Goal: Task Accomplishment & Management: Use online tool/utility

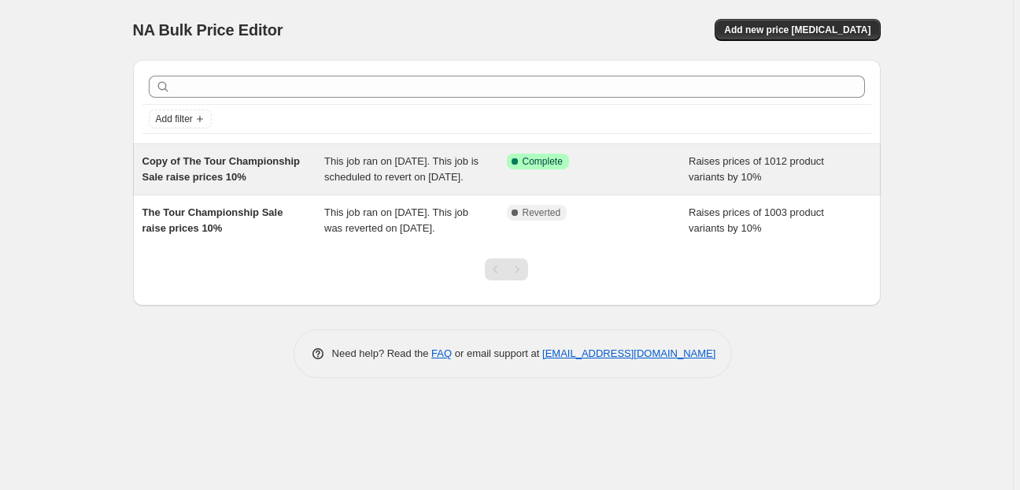
click at [560, 185] on div "Success Complete Complete" at bounding box center [598, 168] width 183 height 31
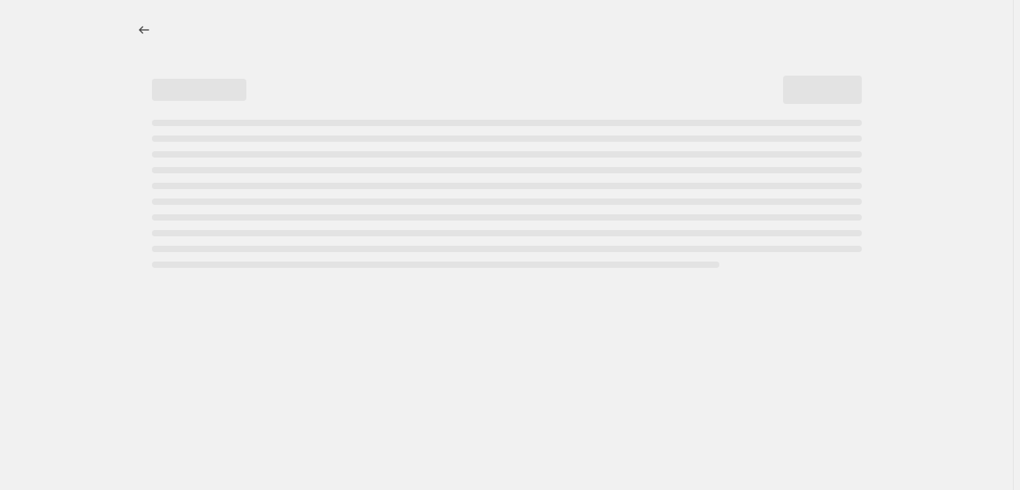
select select "percentage"
select select "collection"
select select "not_equal"
select select "collection"
select select "not_equal"
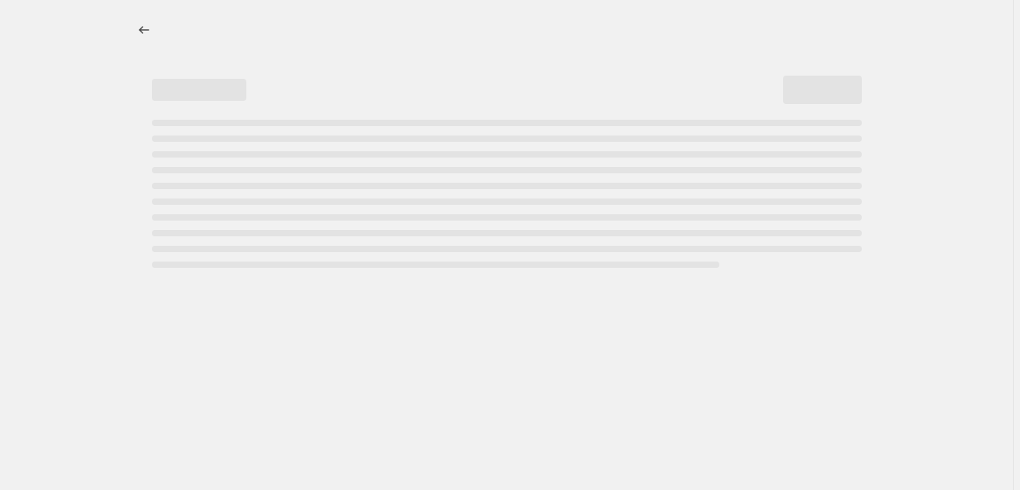
select select "collection"
select select "not_equal"
select select "collection"
select select "not_equal"
select select "collection"
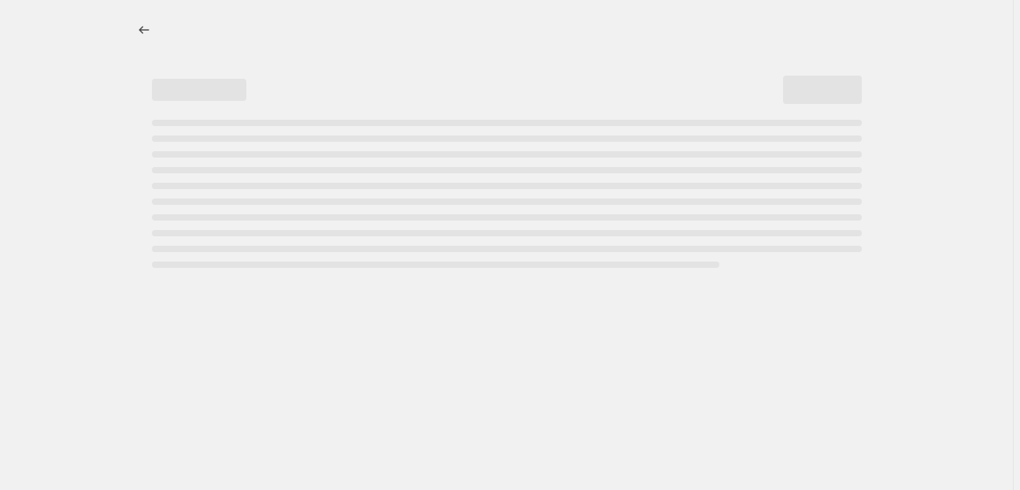
select select "not_equal"
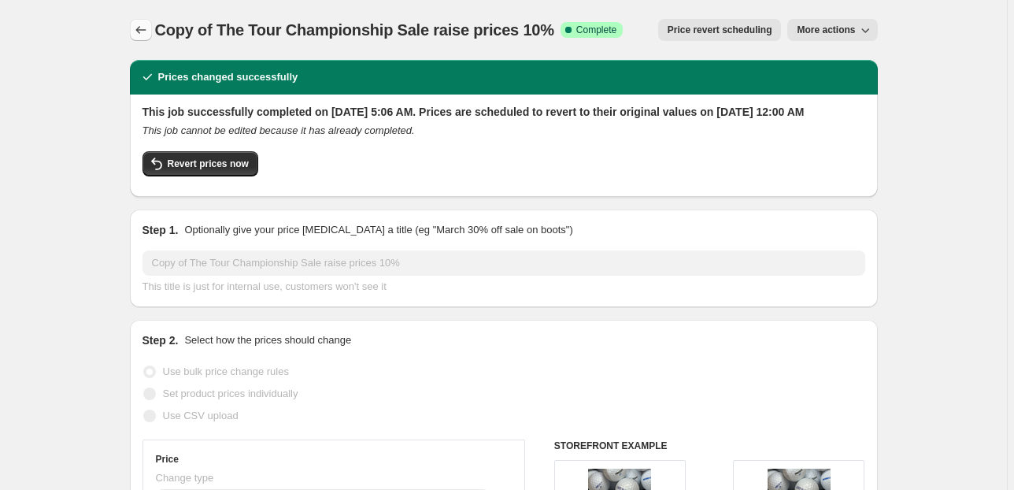
click at [145, 24] on icon "Price change jobs" at bounding box center [141, 30] width 16 height 16
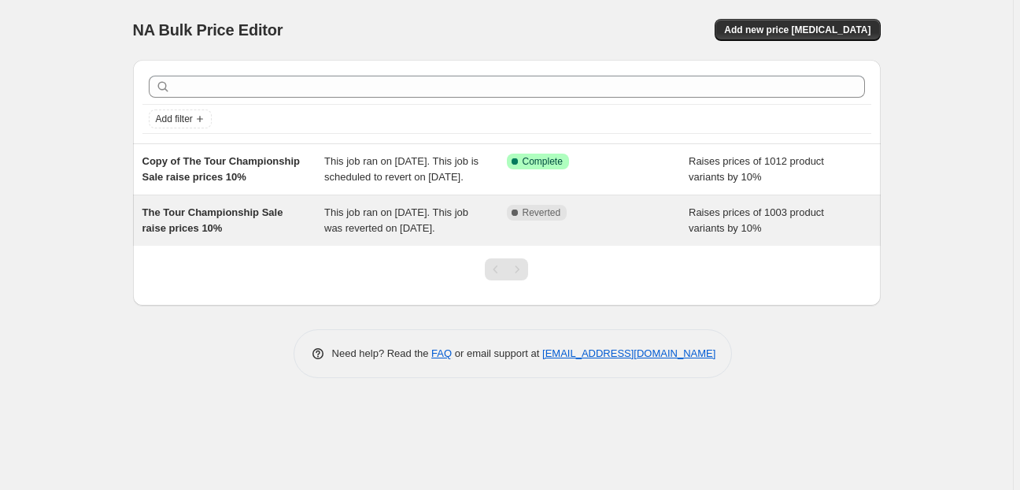
click at [331, 228] on span "This job ran on August 23, 2025. This job was reverted on August 25, 2025." at bounding box center [396, 220] width 144 height 28
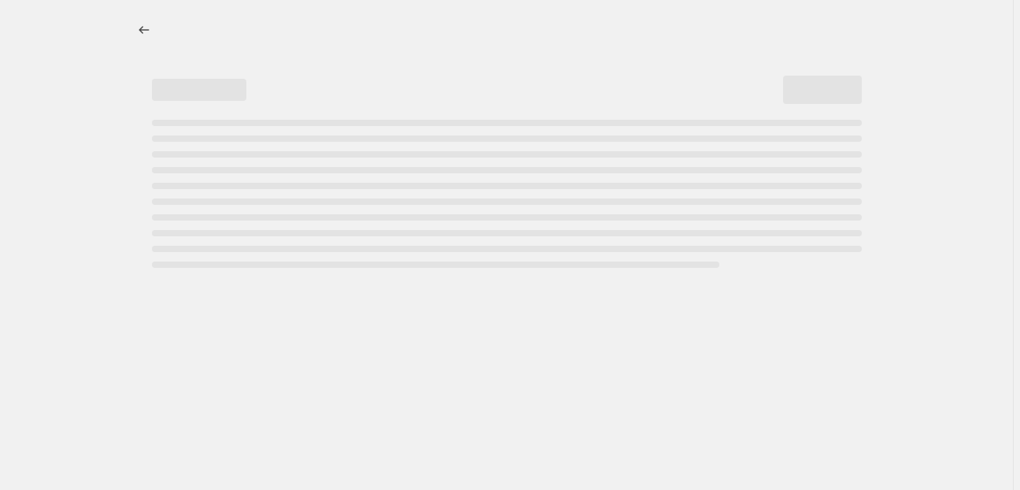
select select "percentage"
select select "collection"
select select "not_equal"
select select "collection"
select select "not_equal"
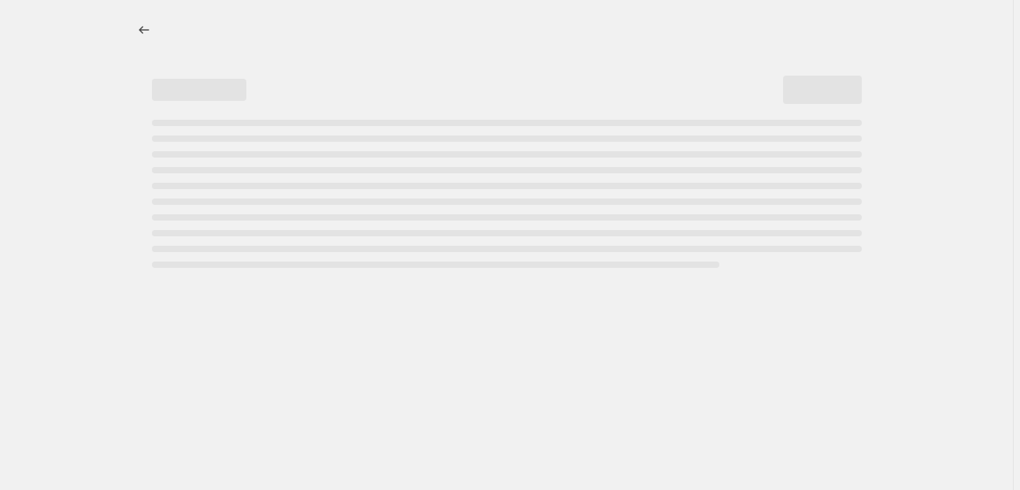
select select "collection"
select select "not_equal"
select select "collection"
select select "not_equal"
select select "collection"
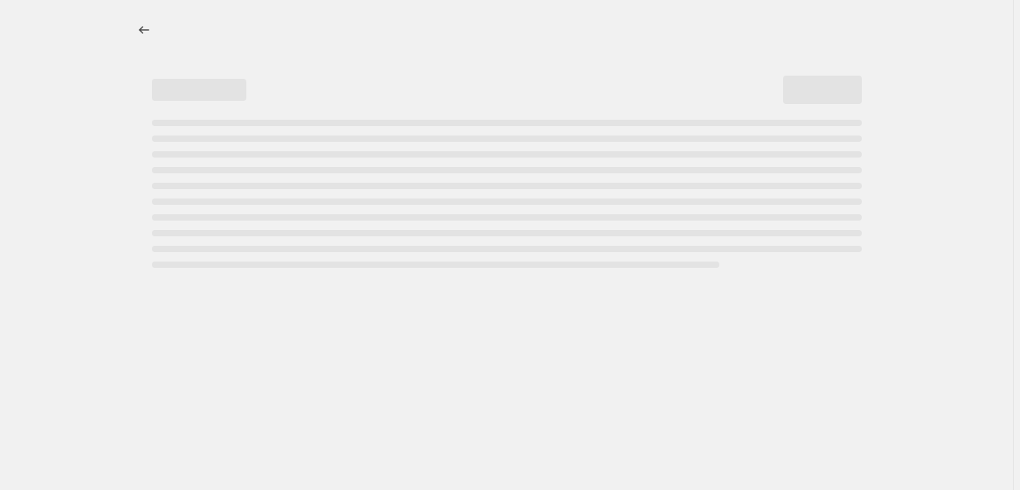
select select "not_equal"
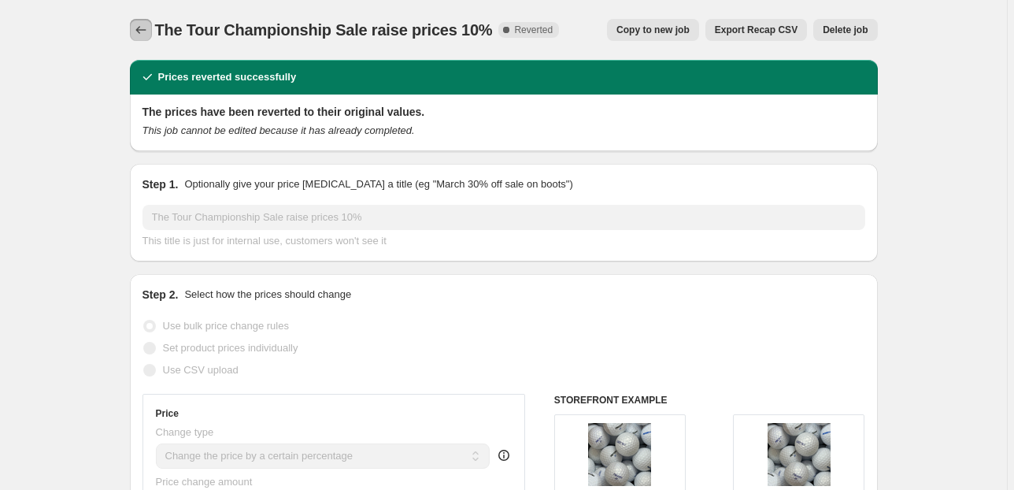
click at [149, 27] on icon "Price change jobs" at bounding box center [141, 30] width 16 height 16
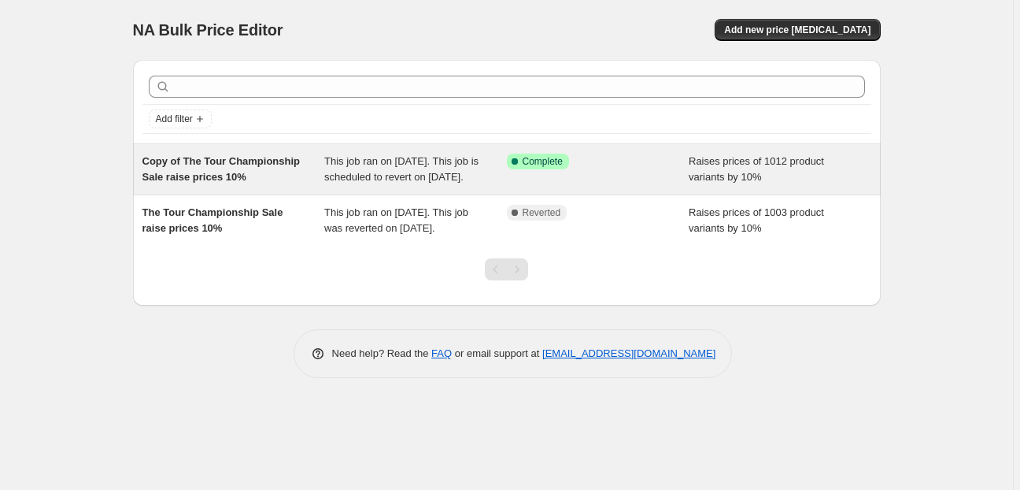
click at [383, 167] on span "This job ran on September 6, 2025. This job is scheduled to revert on September…" at bounding box center [401, 169] width 154 height 28
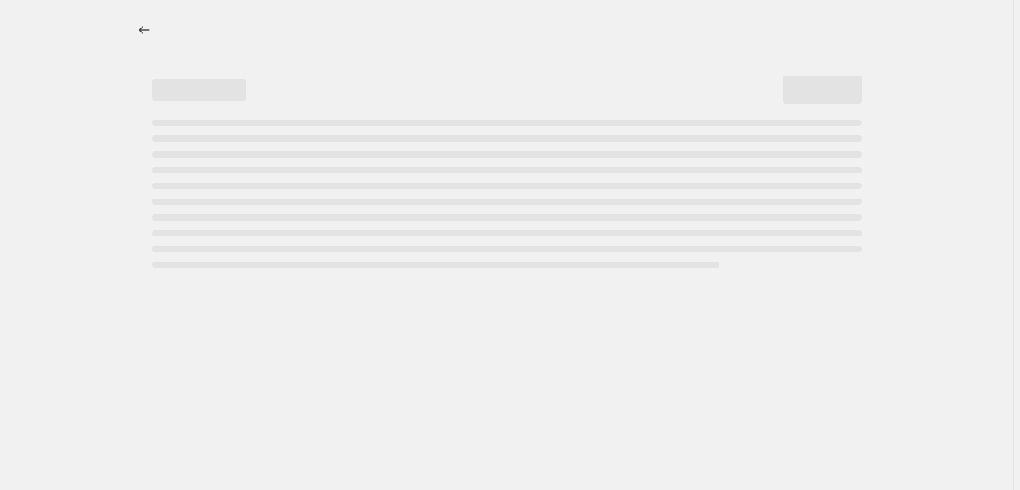
select select "percentage"
select select "collection"
select select "not_equal"
select select "collection"
select select "not_equal"
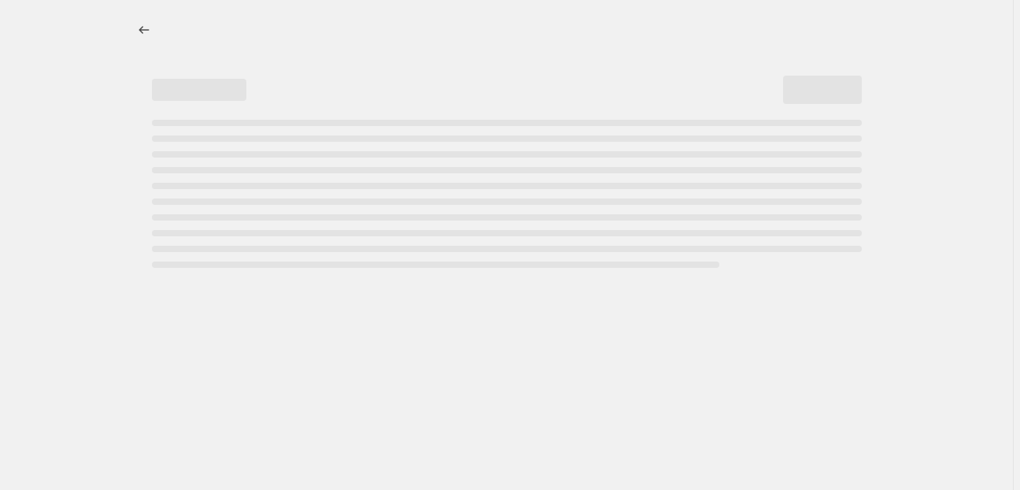
select select "collection"
select select "not_equal"
select select "collection"
select select "not_equal"
select select "collection"
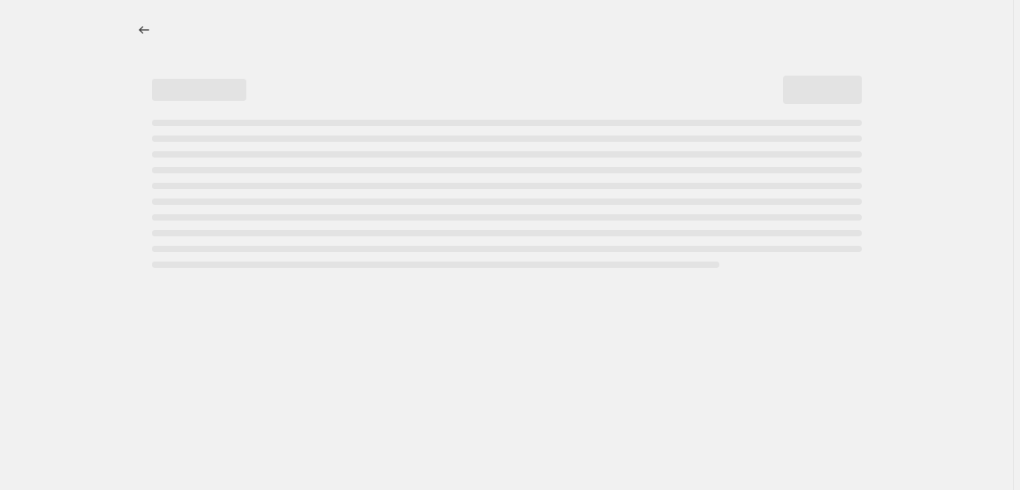
select select "not_equal"
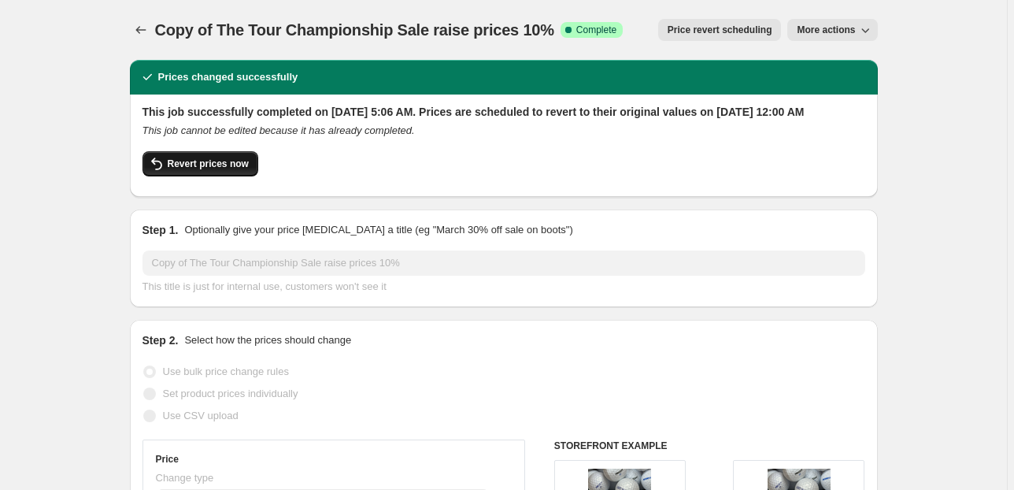
click at [245, 170] on span "Revert prices now" at bounding box center [208, 163] width 81 height 13
checkbox input "false"
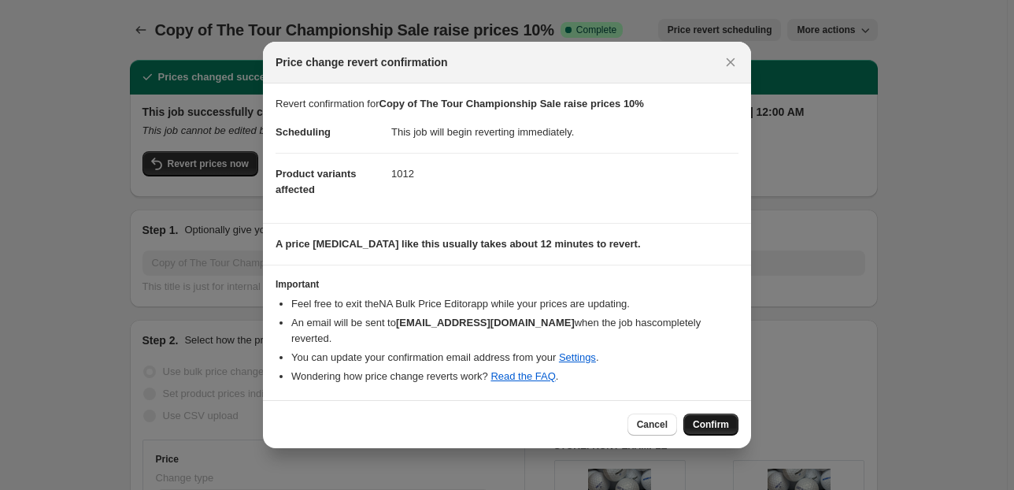
click at [728, 418] on span "Confirm" at bounding box center [711, 424] width 36 height 13
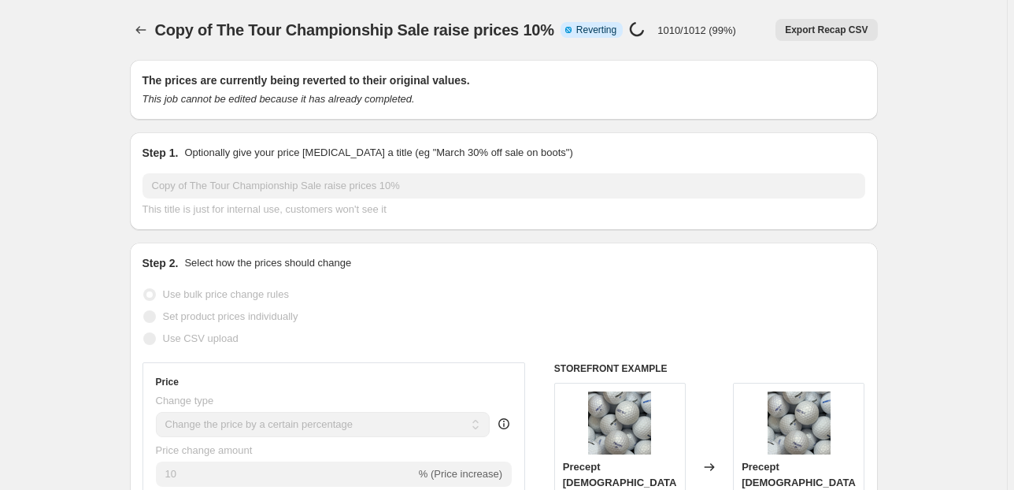
select select "percentage"
select select "collection"
select select "not_equal"
select select "collection"
select select "not_equal"
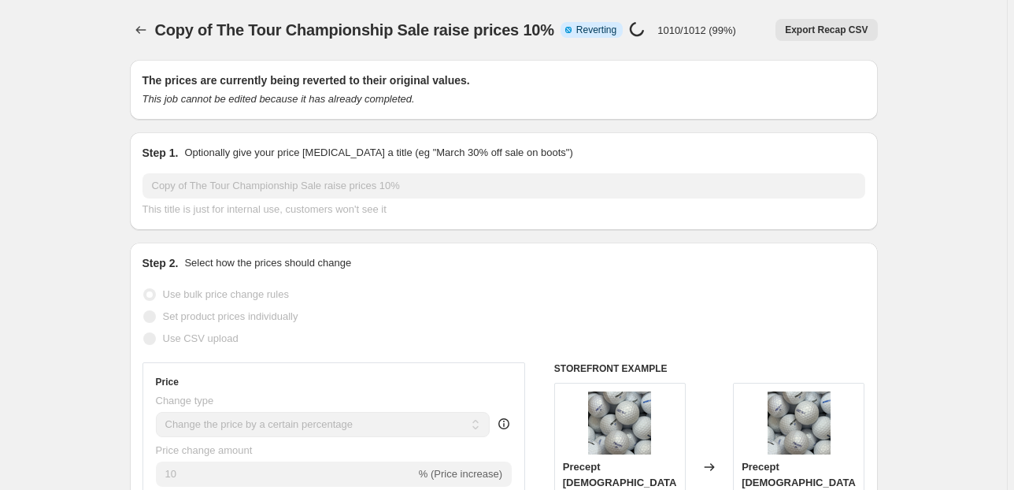
select select "collection"
select select "not_equal"
select select "collection"
select select "not_equal"
select select "collection"
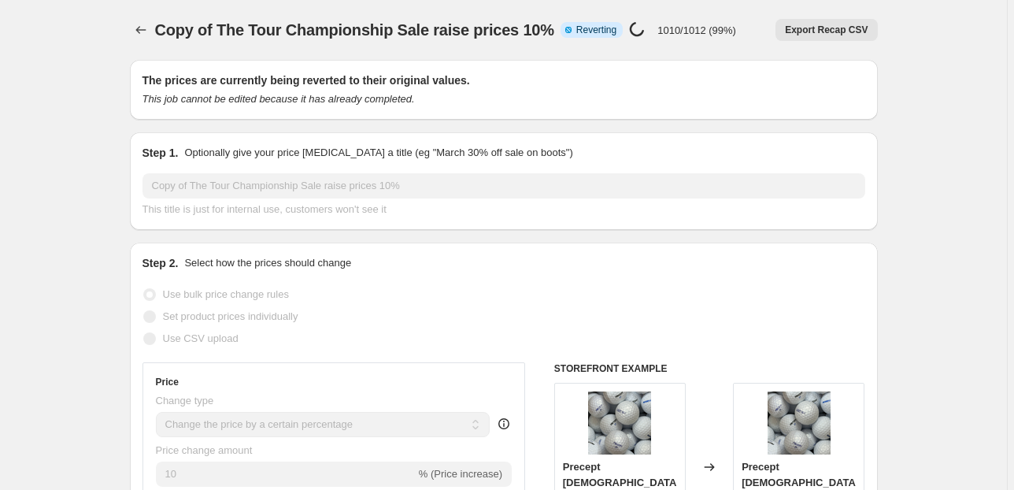
select select "not_equal"
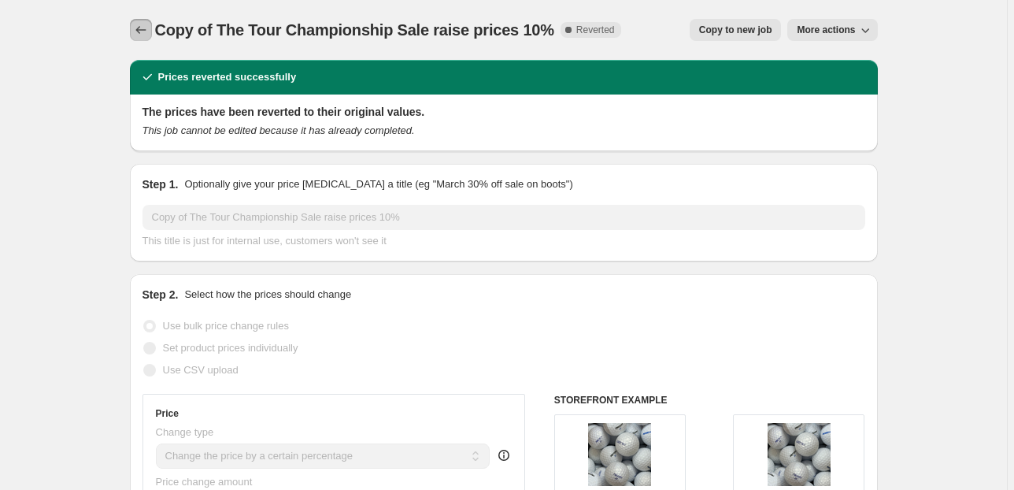
click at [142, 24] on icon "Price change jobs" at bounding box center [141, 30] width 16 height 16
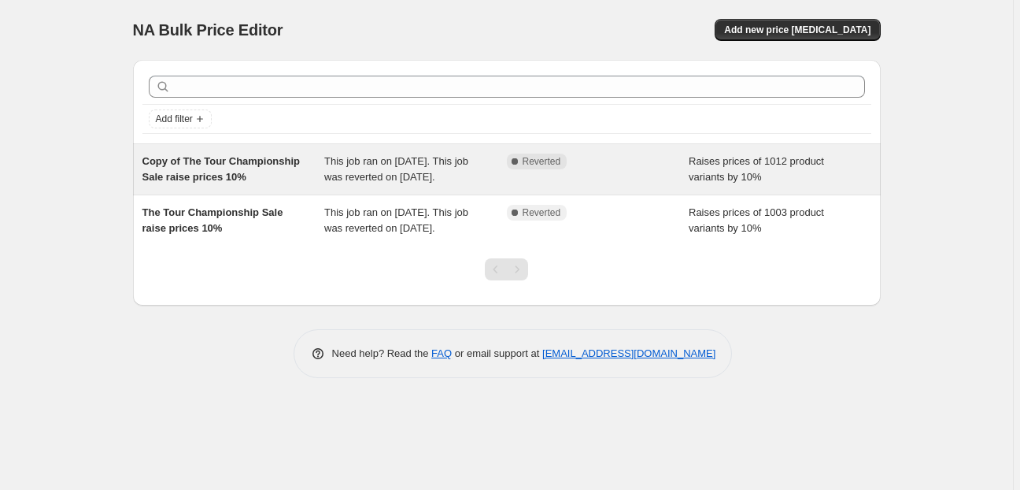
click at [621, 184] on div "Complete Reverted" at bounding box center [598, 168] width 183 height 31
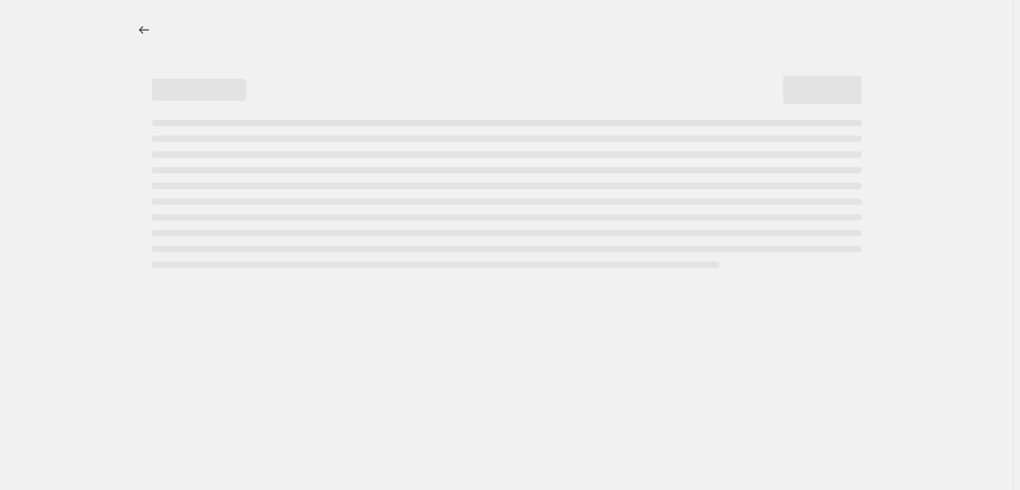
select select "percentage"
select select "collection"
select select "not_equal"
select select "collection"
select select "not_equal"
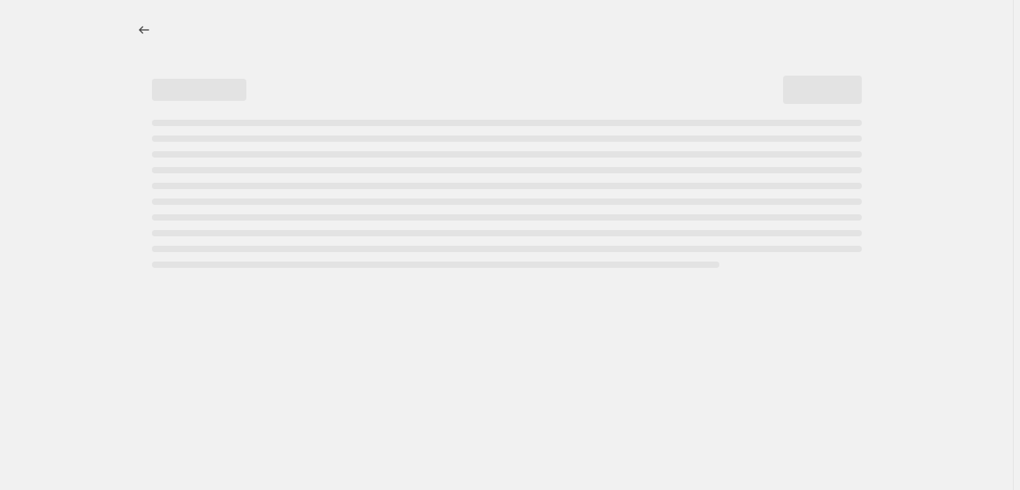
select select "collection"
select select "not_equal"
select select "collection"
select select "not_equal"
select select "collection"
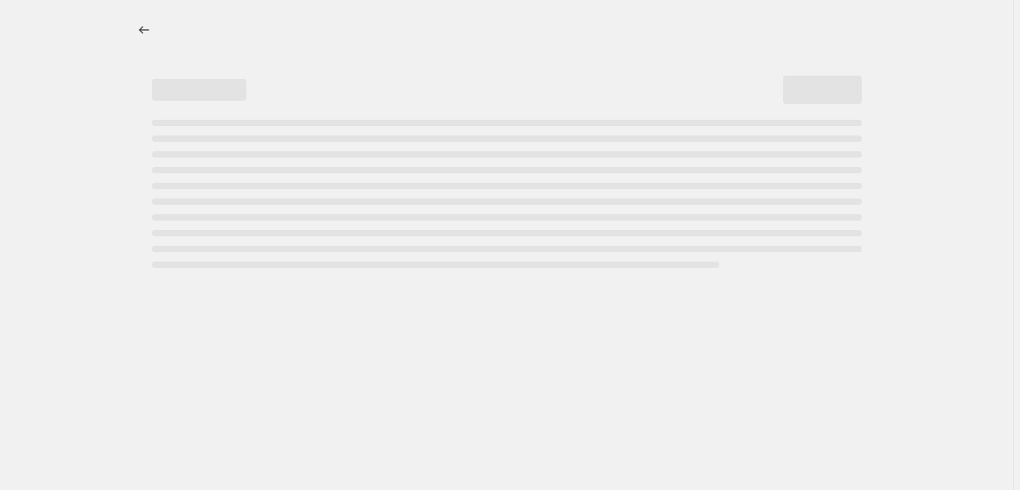
select select "not_equal"
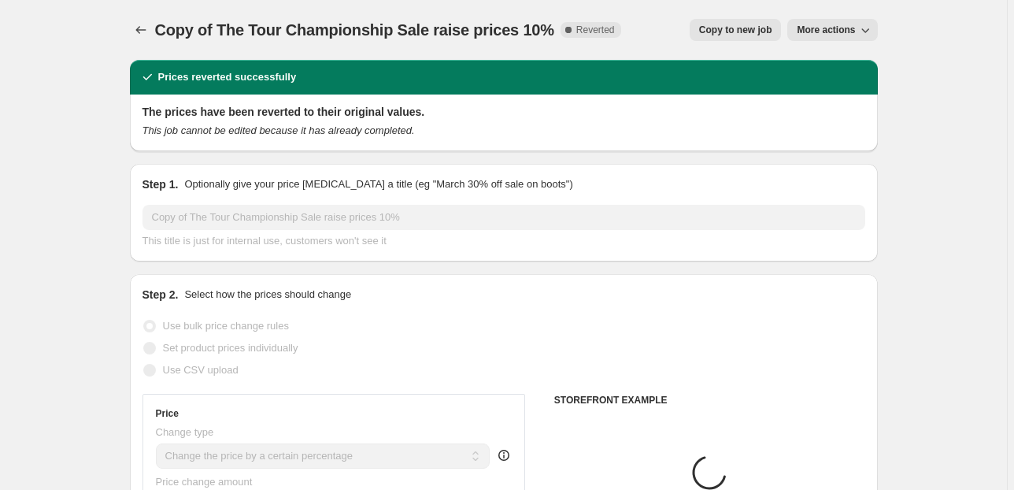
drag, startPoint x: 116, startPoint y: 21, endPoint x: 124, endPoint y: 25, distance: 8.8
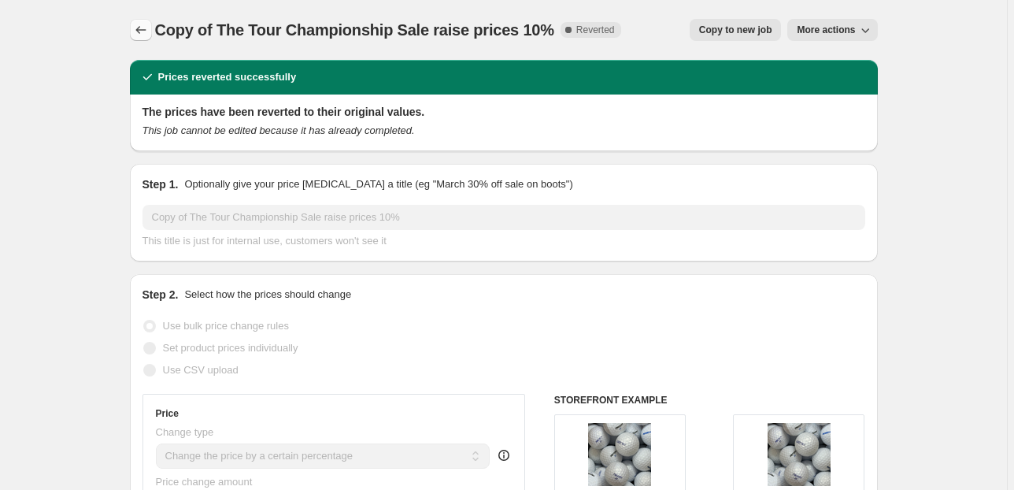
click at [145, 22] on button "Price change jobs" at bounding box center [141, 30] width 22 height 22
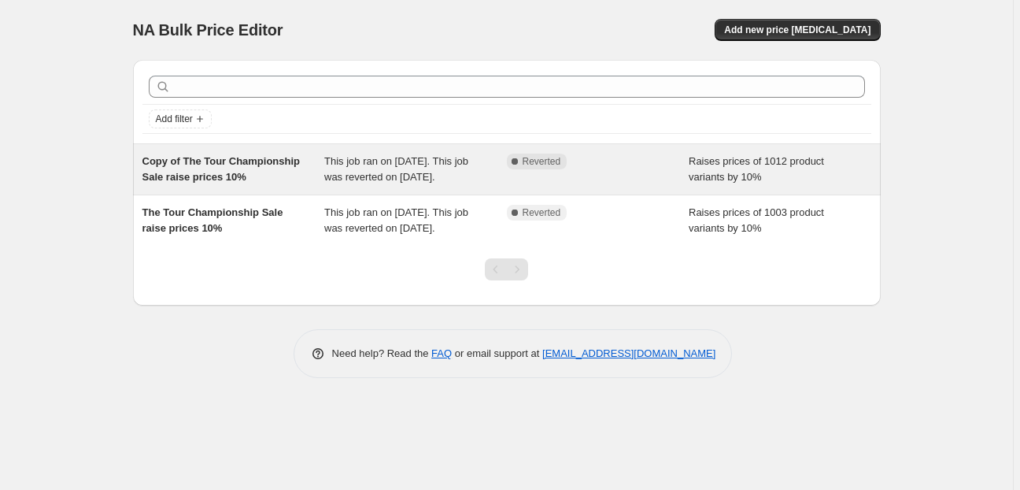
click at [317, 182] on div "Copy of The Tour Championship Sale raise prices 10%" at bounding box center [233, 168] width 183 height 31
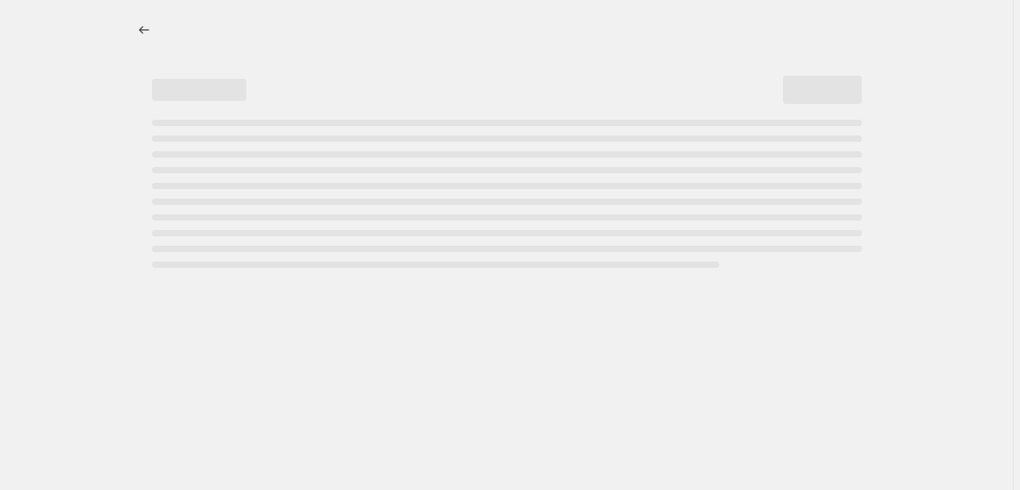
select select "percentage"
select select "collection"
select select "not_equal"
select select "collection"
select select "not_equal"
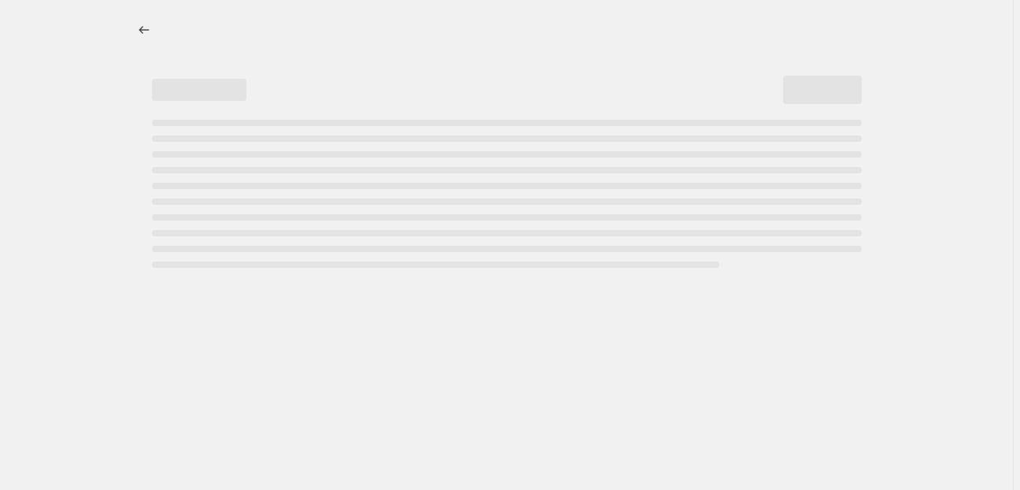
select select "collection"
select select "not_equal"
select select "collection"
select select "not_equal"
select select "collection"
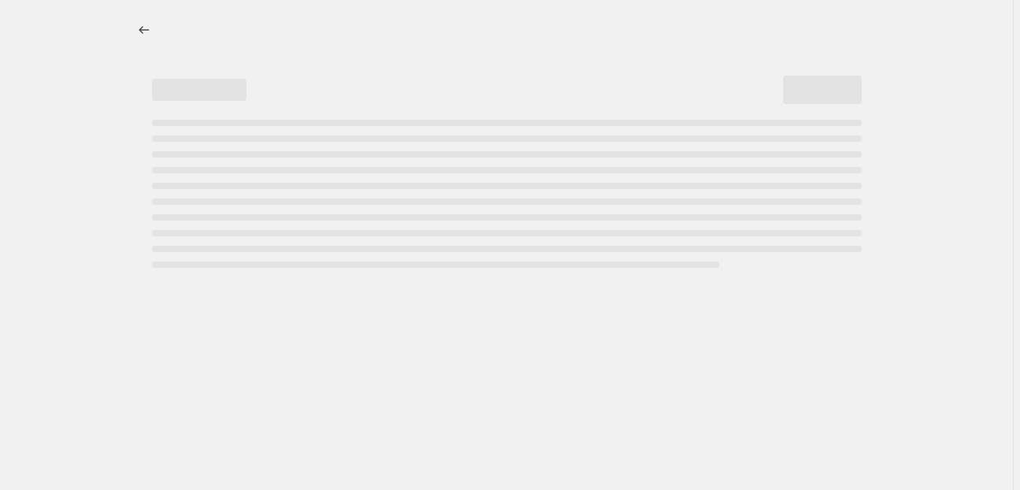
select select "not_equal"
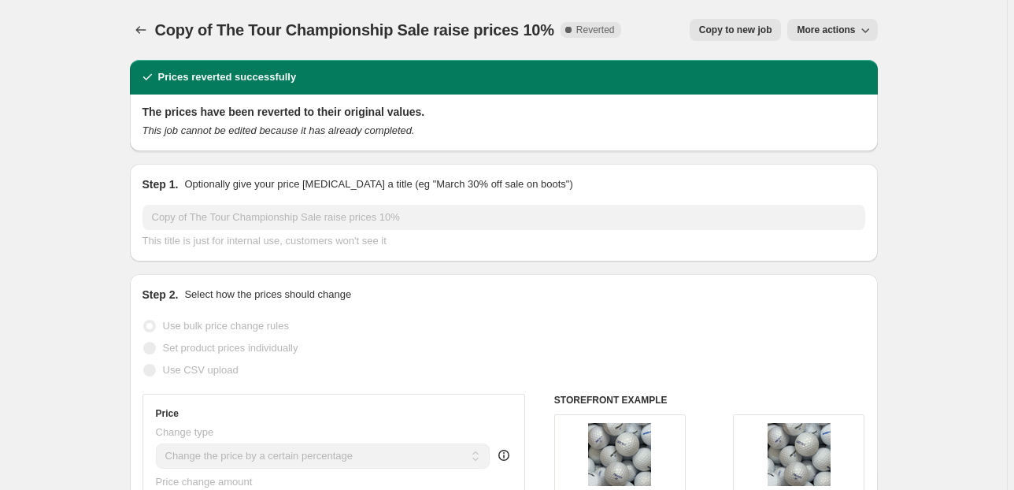
click at [737, 28] on span "Copy to new job" at bounding box center [735, 30] width 73 height 13
select select "percentage"
select select "collection"
select select "not_equal"
select select "collection"
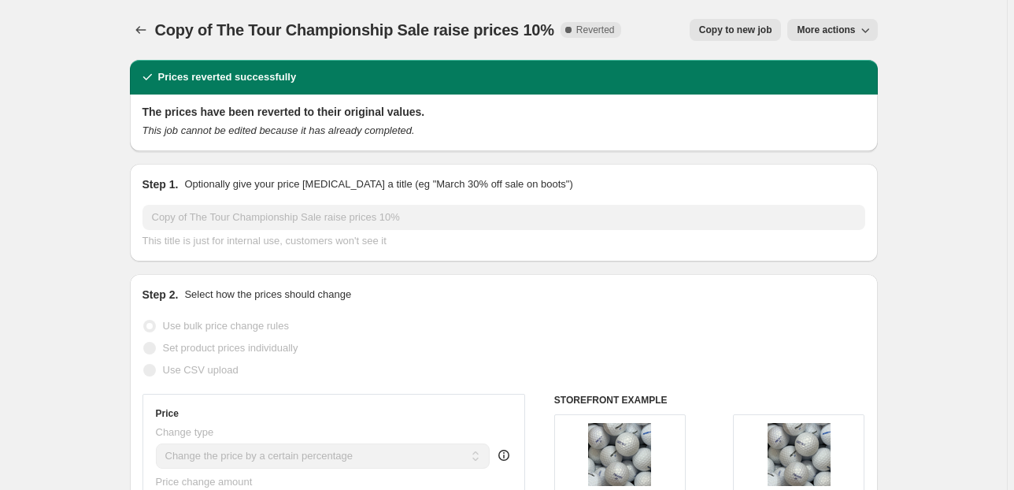
select select "not_equal"
select select "collection"
select select "not_equal"
select select "collection"
select select "not_equal"
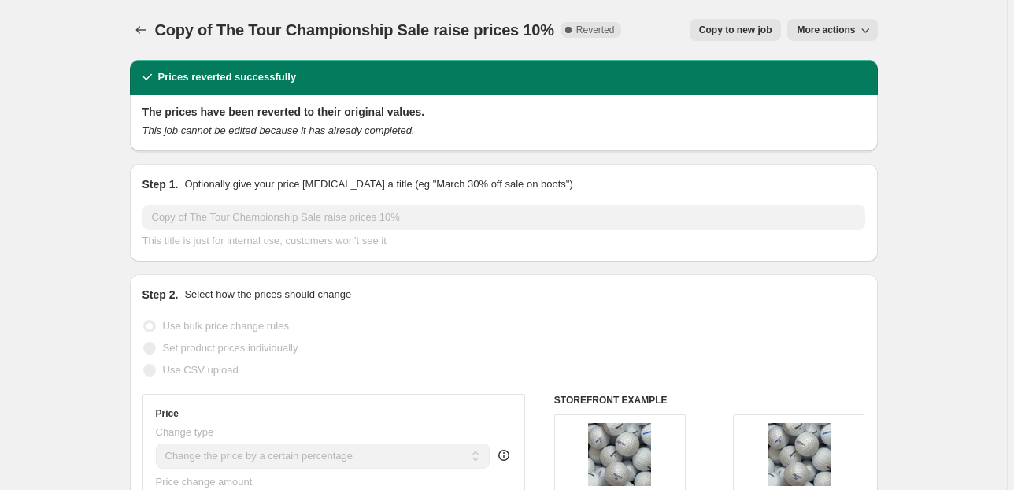
select select "collection"
select select "not_equal"
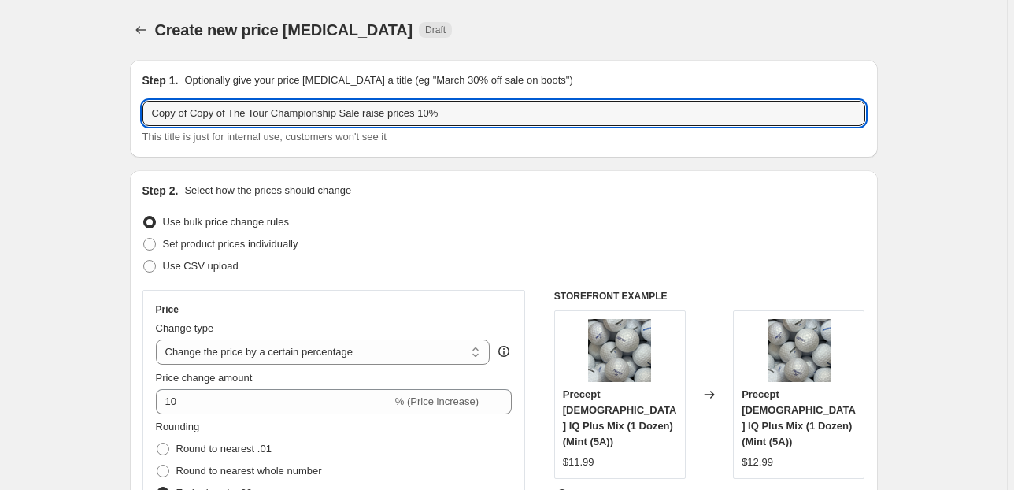
drag, startPoint x: 435, startPoint y: 107, endPoint x: 109, endPoint y: 109, distance: 325.9
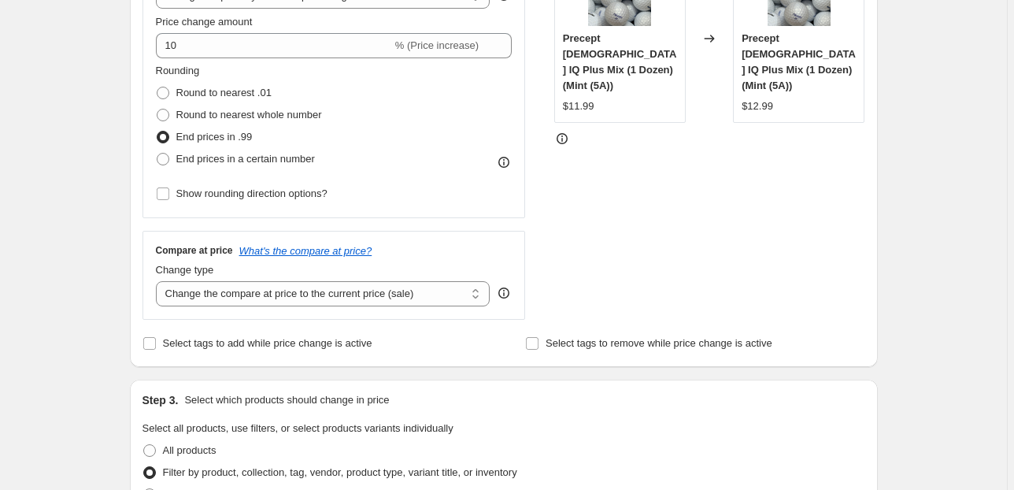
scroll to position [378, 0]
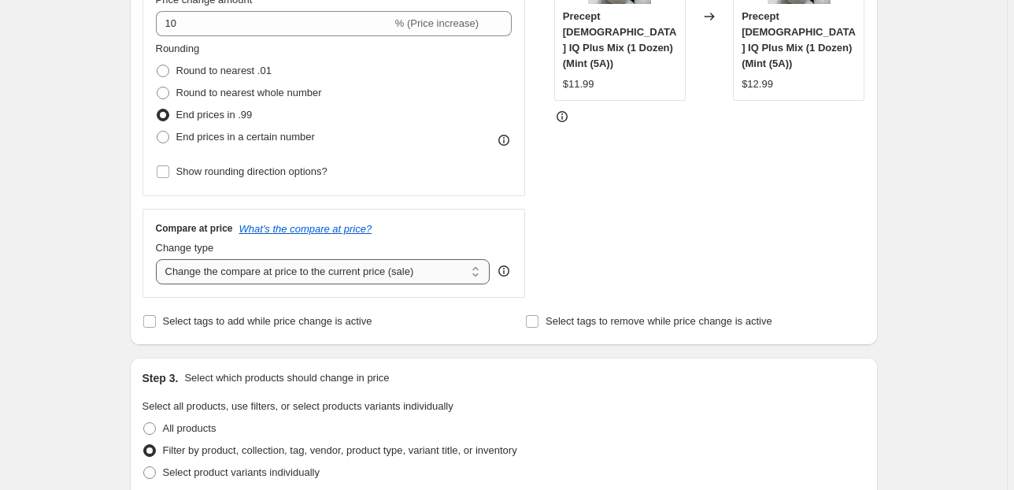
click at [479, 269] on select "Change the compare at price to the current price (sale) Change the compare at p…" at bounding box center [323, 271] width 335 height 25
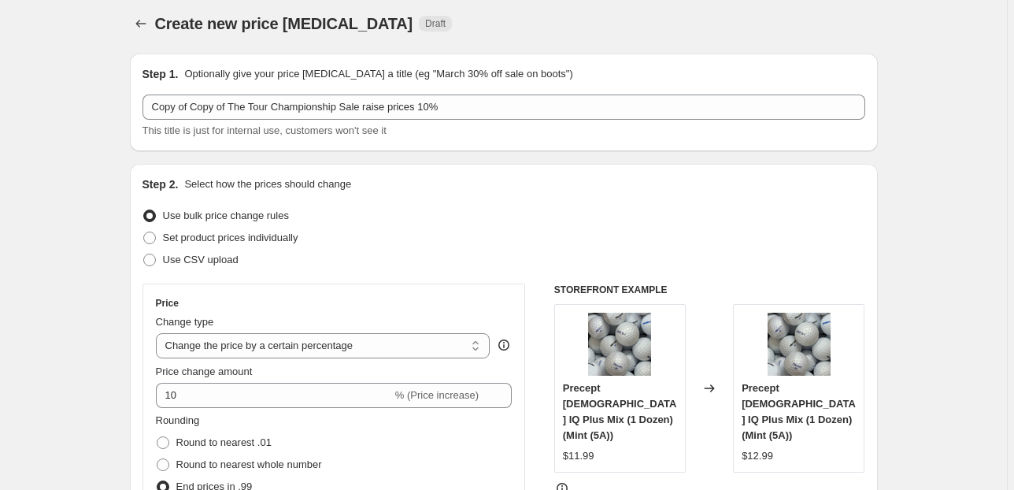
scroll to position [0, 0]
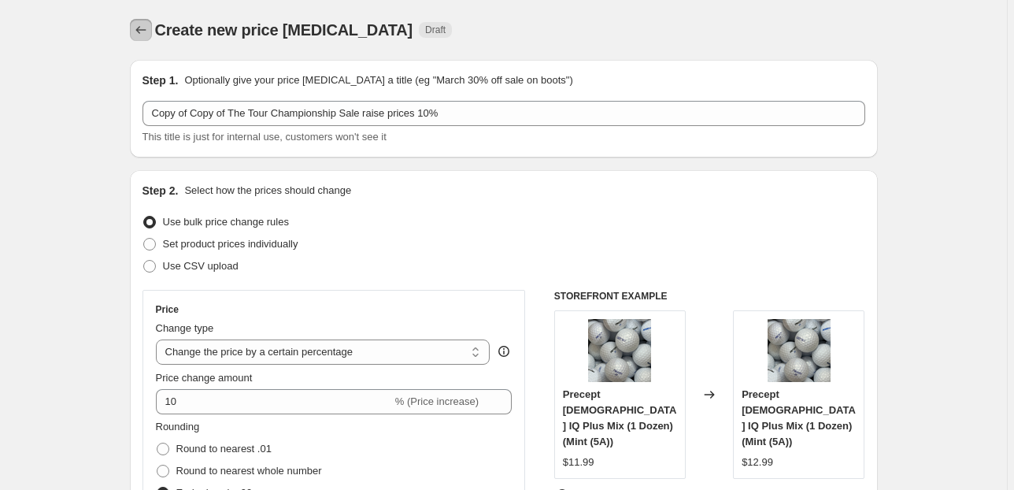
click at [142, 32] on icon "Price change jobs" at bounding box center [140, 30] width 10 height 8
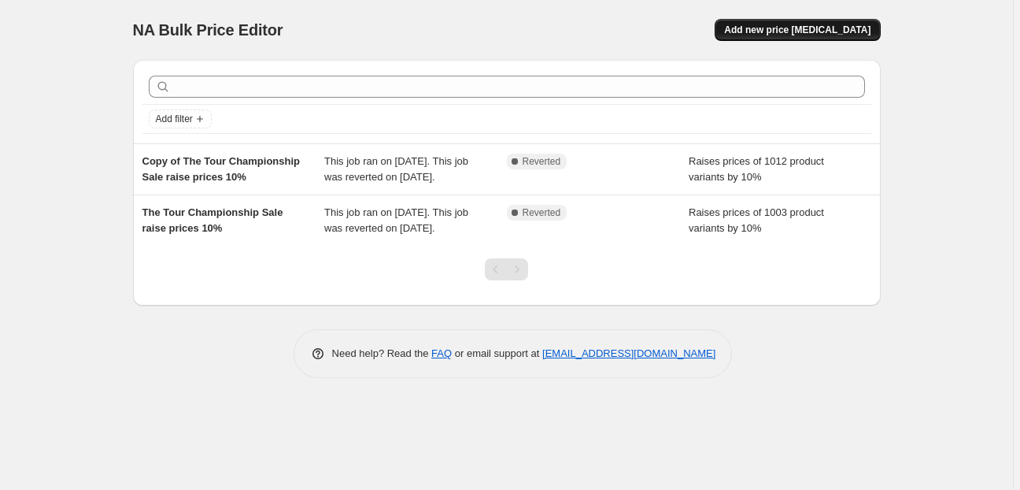
click at [771, 40] on button "Add new price change job" at bounding box center [797, 30] width 165 height 22
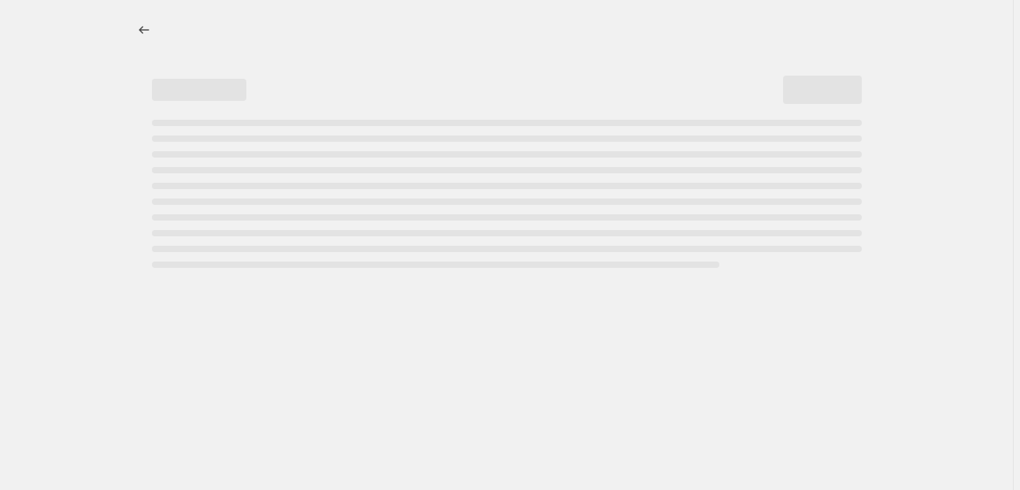
select select "percentage"
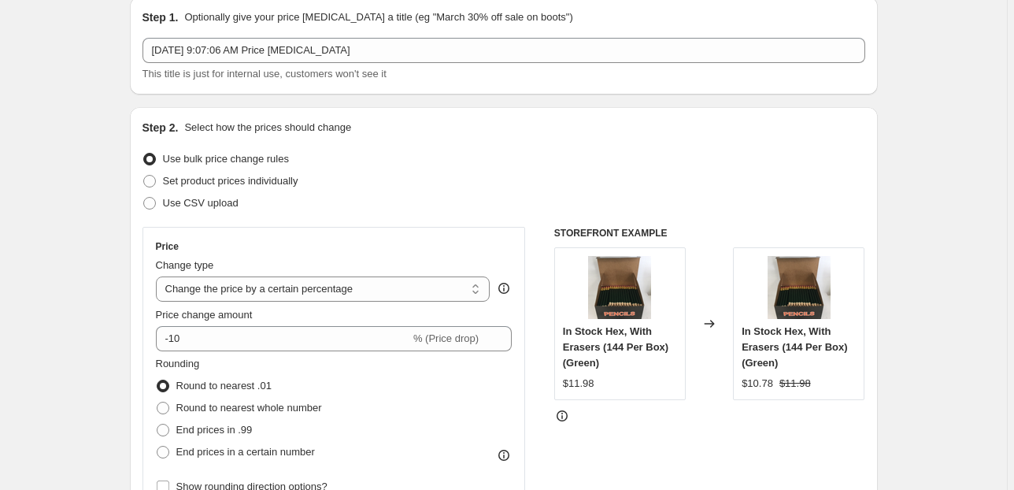
scroll to position [126, 0]
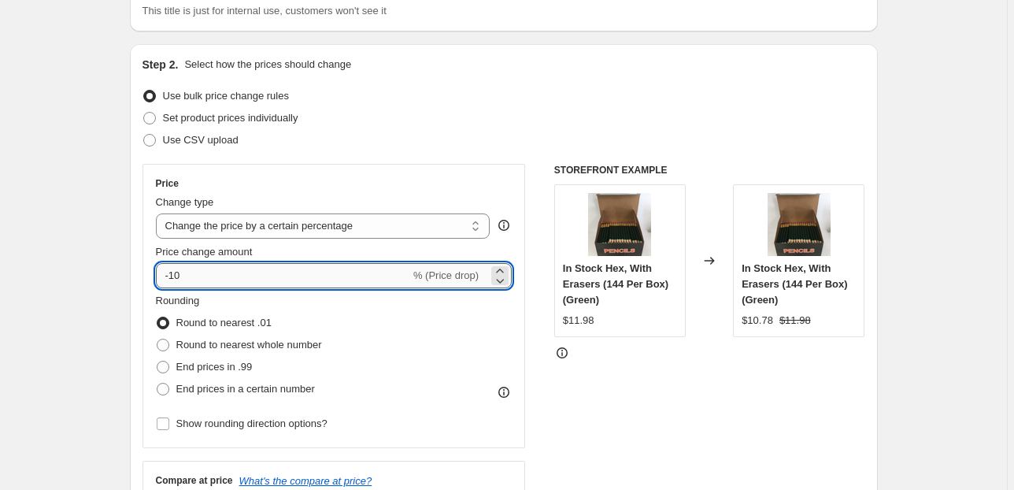
drag, startPoint x: 224, startPoint y: 279, endPoint x: 161, endPoint y: 283, distance: 63.1
click at [161, 283] on input "-10" at bounding box center [283, 275] width 254 height 25
click at [512, 262] on div "Price change amount -10 % (Price drop)" at bounding box center [334, 266] width 357 height 44
click at [507, 265] on icon at bounding box center [500, 271] width 16 height 16
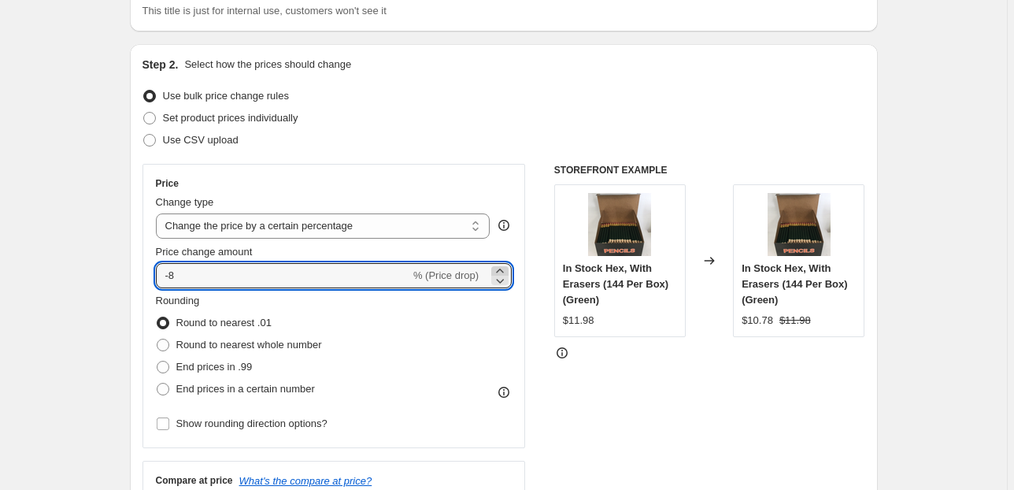
click at [507, 265] on icon at bounding box center [500, 271] width 16 height 16
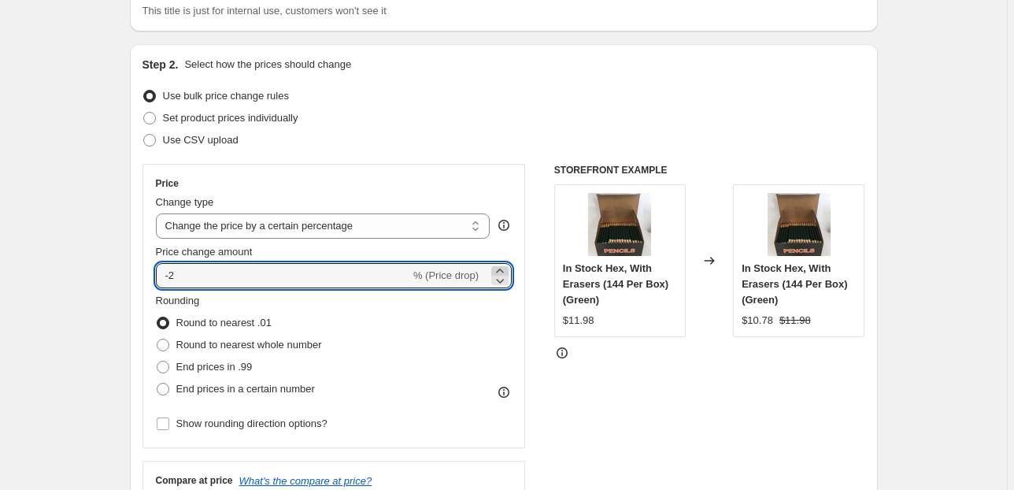
click at [507, 265] on icon at bounding box center [500, 271] width 16 height 16
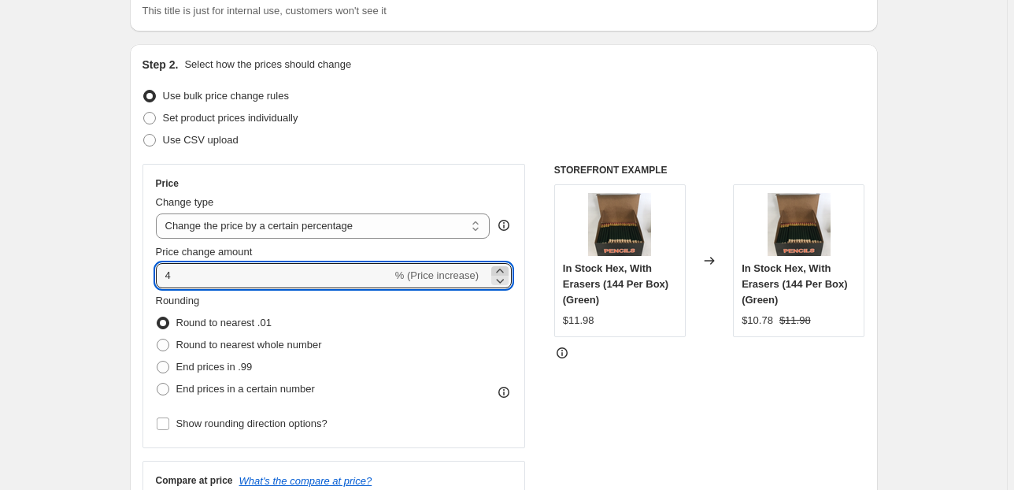
click at [507, 265] on icon at bounding box center [500, 271] width 16 height 16
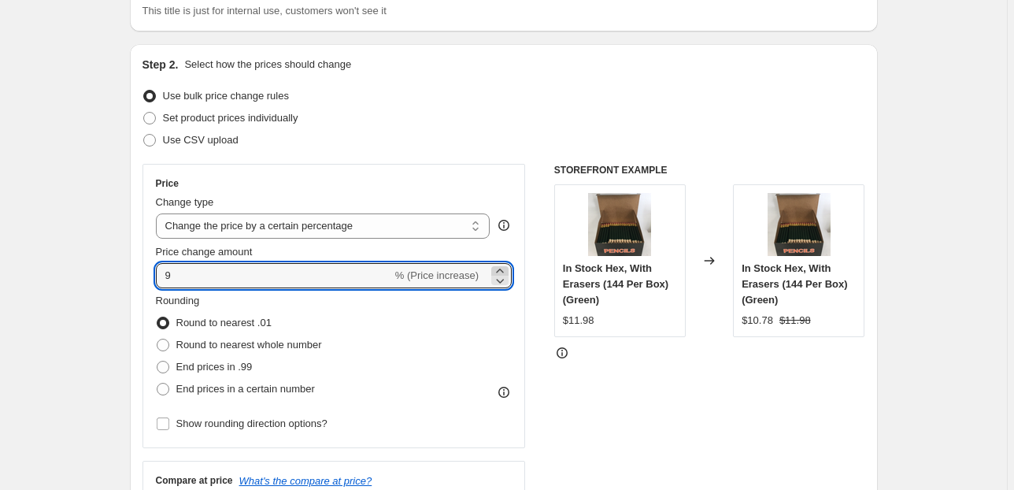
click at [507, 265] on icon at bounding box center [500, 271] width 16 height 16
type input "10"
click at [633, 425] on div "STOREFRONT EXAMPLE In Stock Hex, With Erasers (144 Per Box) (Green) $11.98 Chan…" at bounding box center [709, 357] width 311 height 386
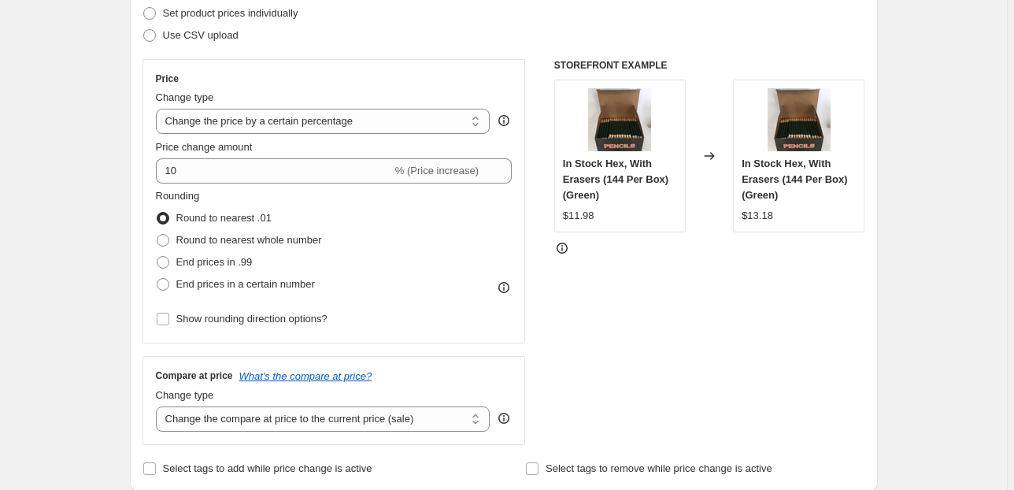
scroll to position [252, 0]
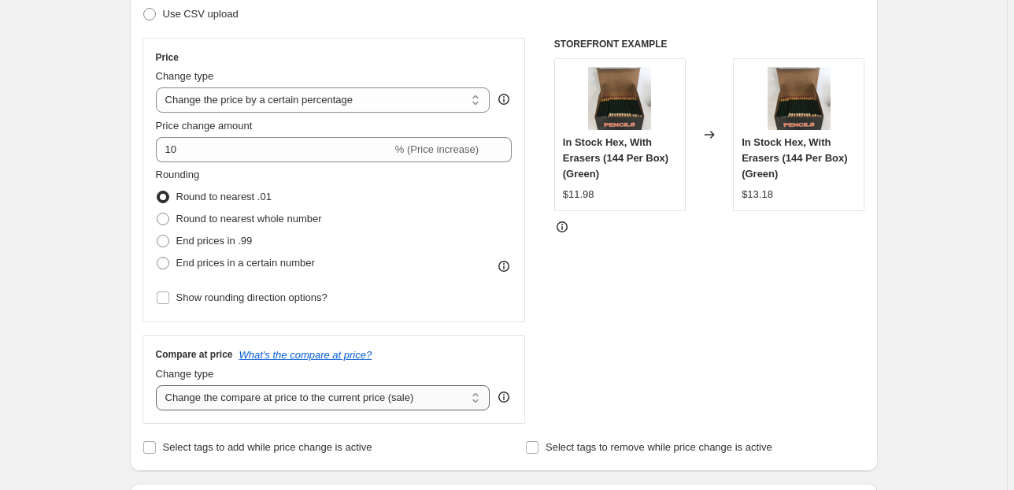
click at [447, 405] on select "Change the compare at price to the current price (sale) Change the compare at p…" at bounding box center [323, 397] width 335 height 25
click at [158, 385] on select "Change the compare at price to the current price (sale) Change the compare at p…" at bounding box center [323, 397] width 335 height 25
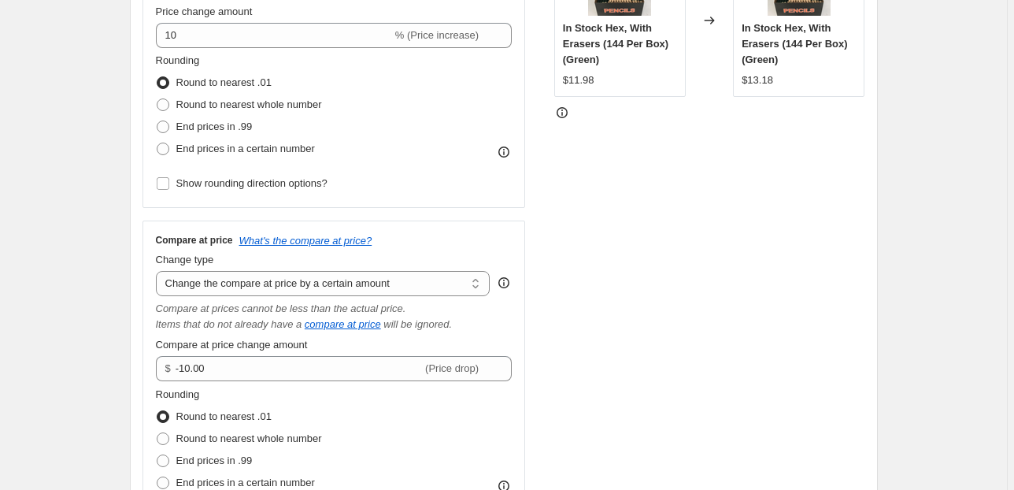
scroll to position [378, 0]
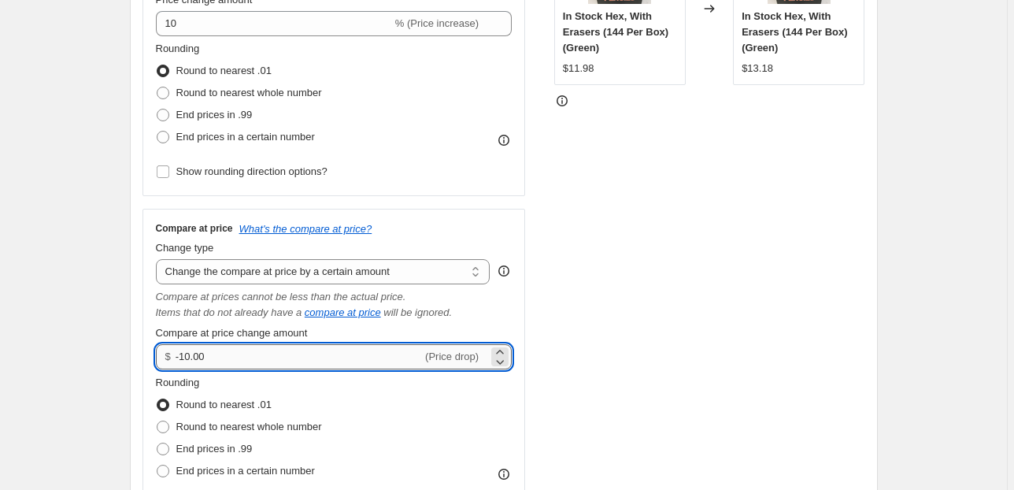
drag, startPoint x: 241, startPoint y: 355, endPoint x: 181, endPoint y: 346, distance: 60.4
click at [181, 346] on input "-10.00" at bounding box center [299, 356] width 246 height 25
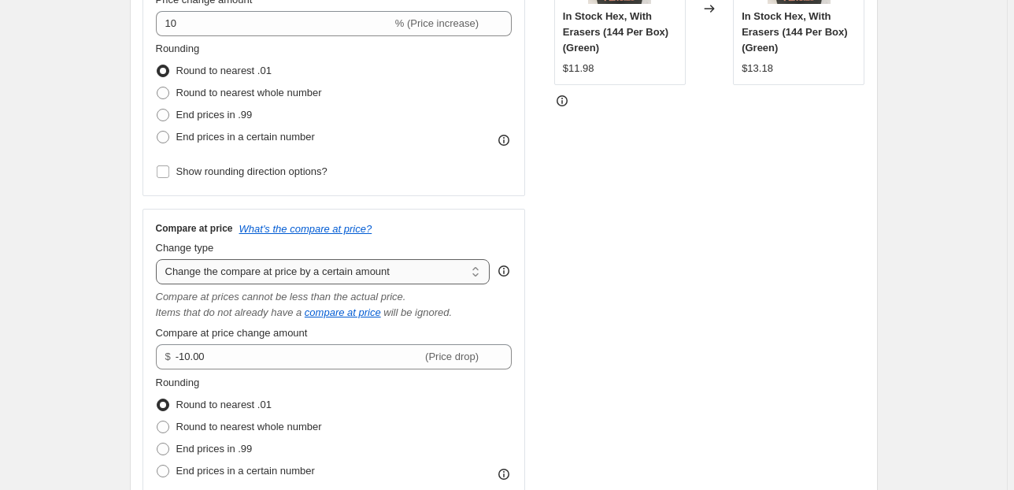
click at [457, 272] on select "Change the compare at price to the current price (sale) Change the compare at p…" at bounding box center [323, 271] width 335 height 25
select select "percentage"
click at [158, 259] on select "Change the compare at price to the current price (sale) Change the compare at p…" at bounding box center [323, 271] width 335 height 25
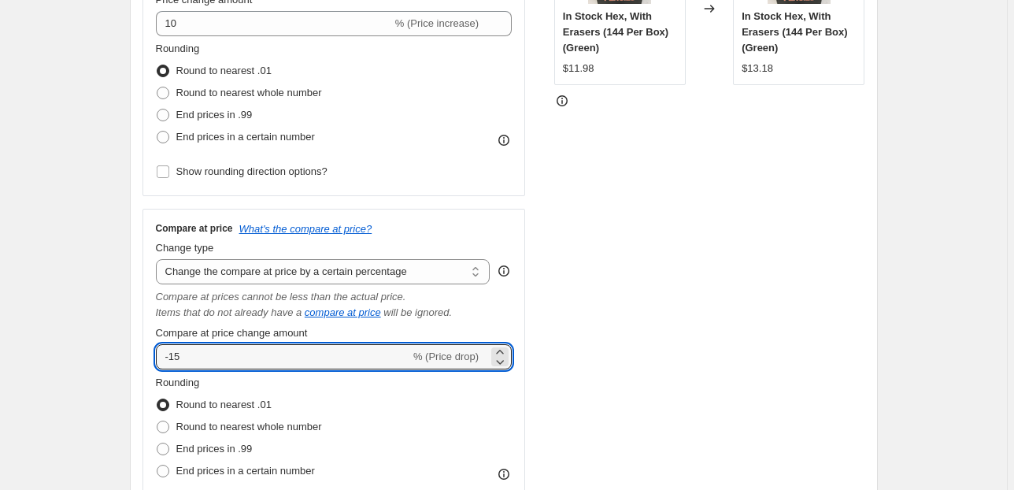
drag, startPoint x: 280, startPoint y: 362, endPoint x: 103, endPoint y: 362, distance: 177.1
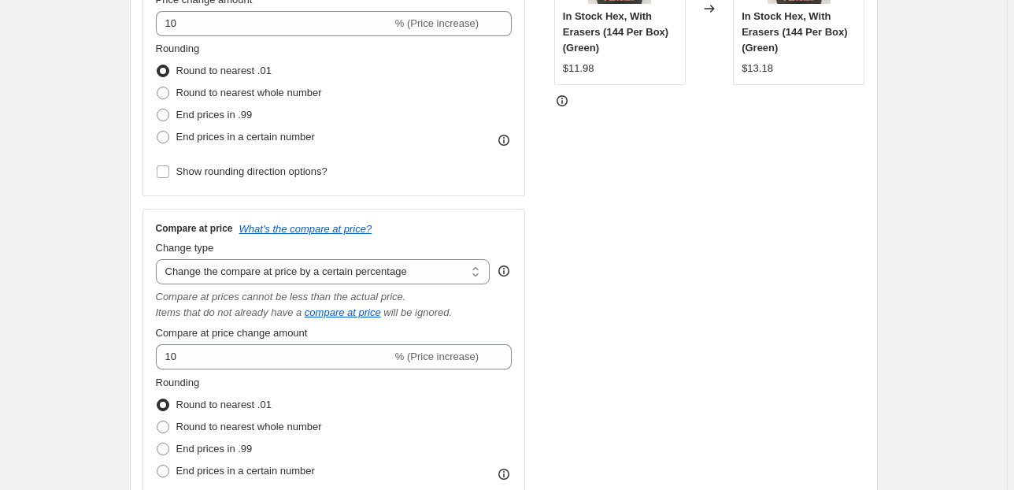
click at [820, 334] on div "STOREFRONT EXAMPLE In Stock Hex, With Erasers (144 Per Box) (Green) $11.98 Chan…" at bounding box center [709, 221] width 311 height 618
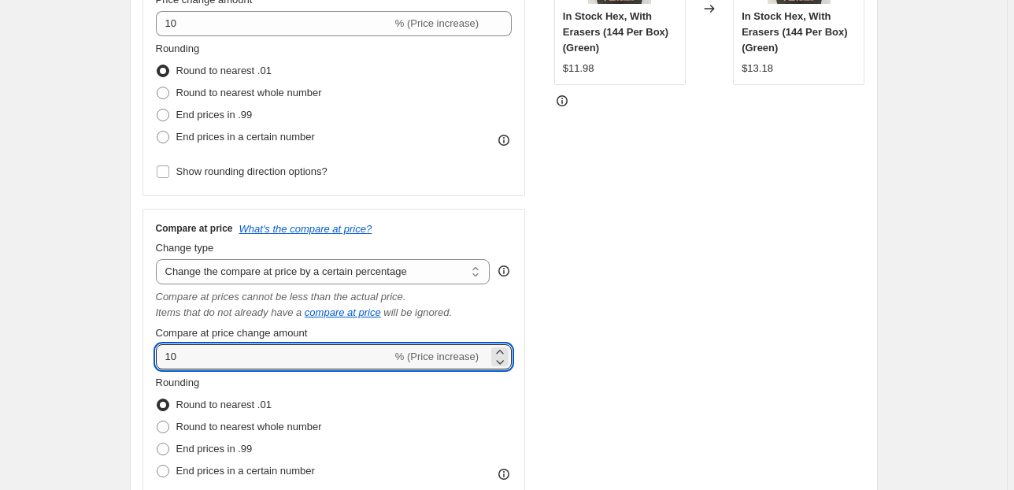
drag, startPoint x: 190, startPoint y: 350, endPoint x: 149, endPoint y: 337, distance: 43.8
click at [149, 337] on div "Compare at price What's the compare at price? Change type Change the compare at…" at bounding box center [333, 369] width 383 height 321
type input "20"
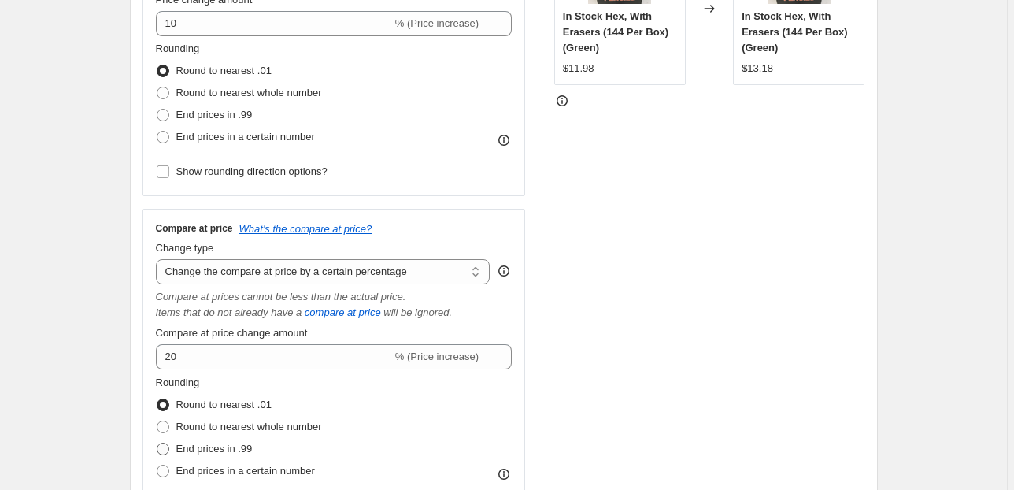
click at [213, 450] on span "End prices in .99" at bounding box center [214, 448] width 76 height 12
click at [157, 443] on input "End prices in .99" at bounding box center [157, 442] width 1 height 1
radio input "true"
click at [202, 105] on label "End prices in .99" at bounding box center [204, 115] width 97 height 22
click at [157, 109] on input "End prices in .99" at bounding box center [157, 109] width 1 height 1
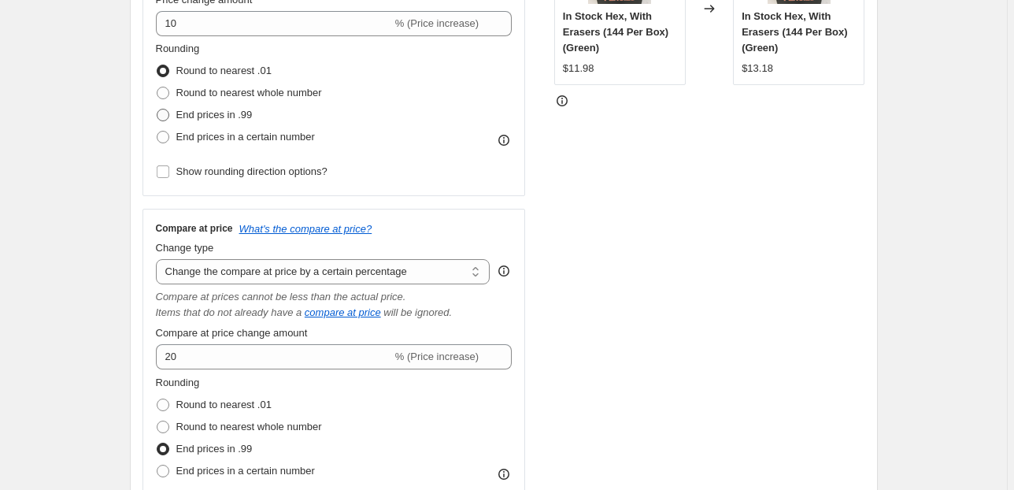
radio input "true"
click at [562, 246] on div "STOREFRONT EXAMPLE In Stock Hex, With Erasers (144 Per Box) (Green) $11.98 Chan…" at bounding box center [709, 221] width 311 height 618
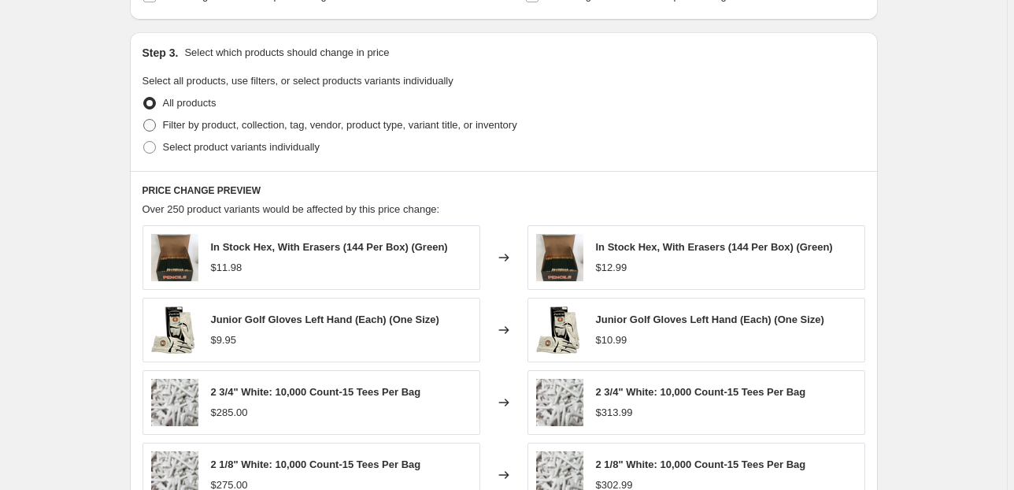
scroll to position [1008, 0]
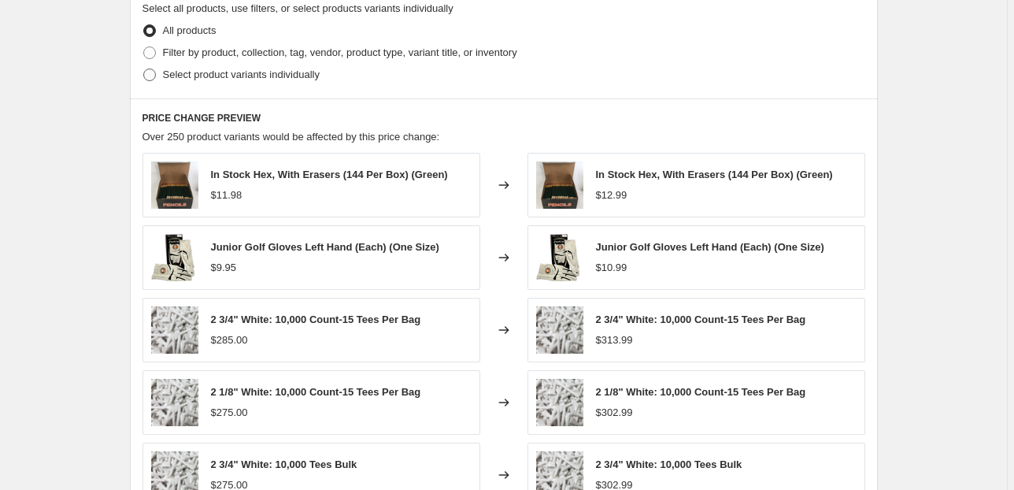
click at [239, 76] on span "Select product variants individually" at bounding box center [241, 74] width 157 height 12
click at [144, 69] on input "Select product variants individually" at bounding box center [143, 68] width 1 height 1
radio input "true"
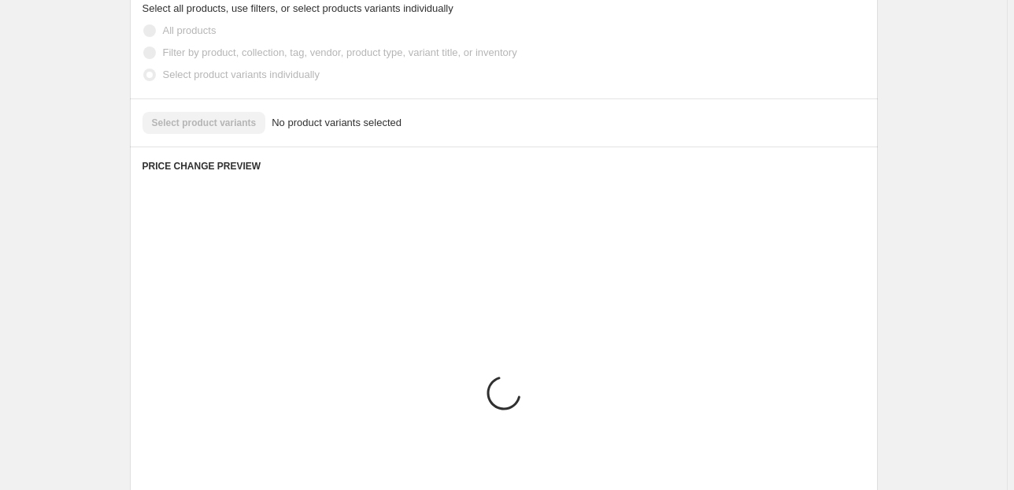
scroll to position [967, 0]
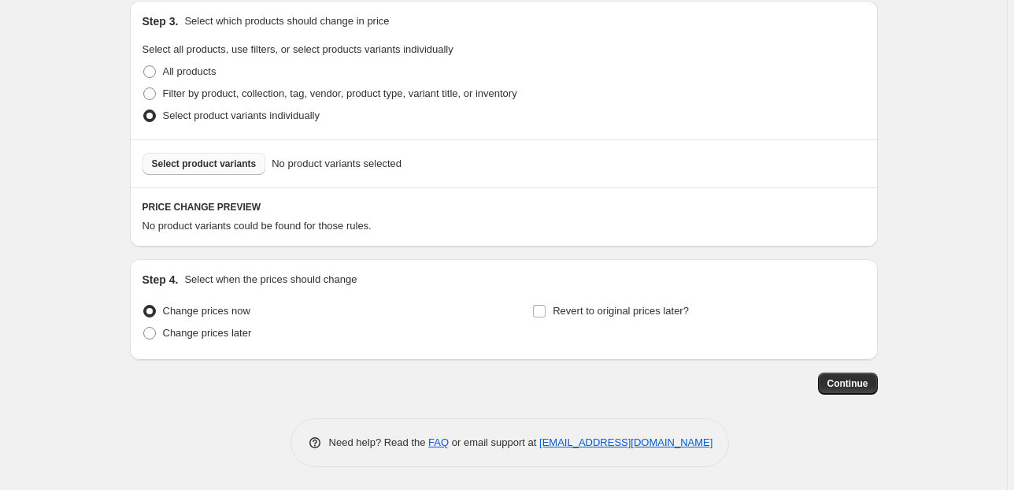
click at [257, 165] on button "Select product variants" at bounding box center [204, 164] width 124 height 22
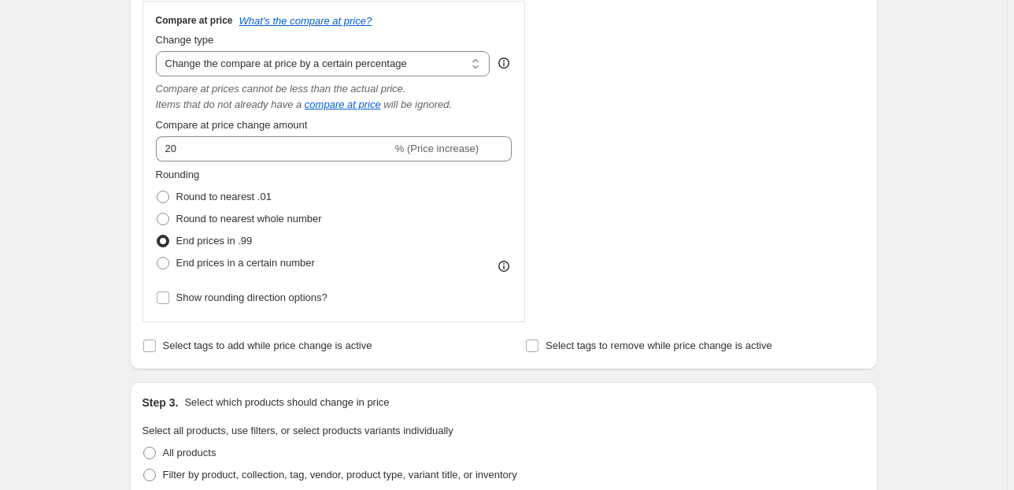
scroll to position [381, 0]
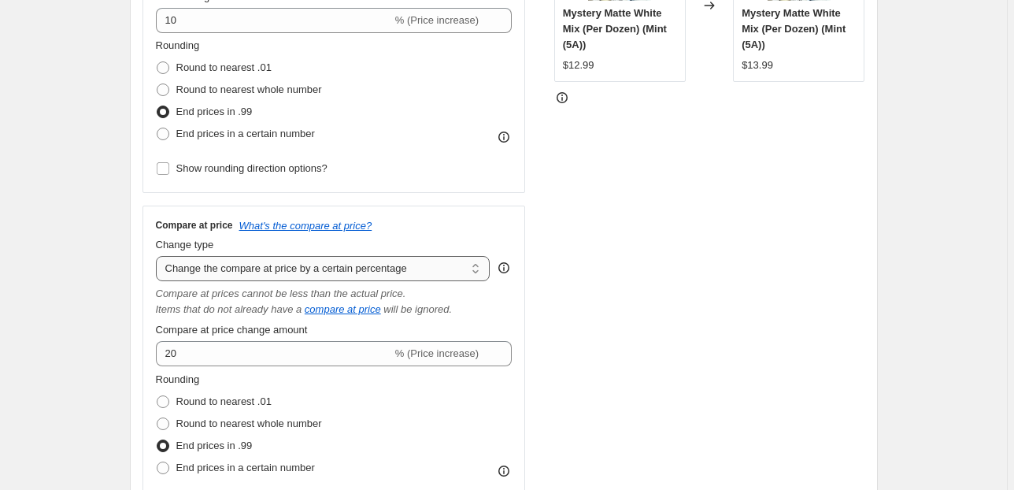
click at [426, 276] on select "Change the compare at price to the current price (sale) Change the compare at p…" at bounding box center [323, 268] width 335 height 25
click at [158, 256] on select "Change the compare at price to the current price (sale) Change the compare at p…" at bounding box center [323, 268] width 335 height 25
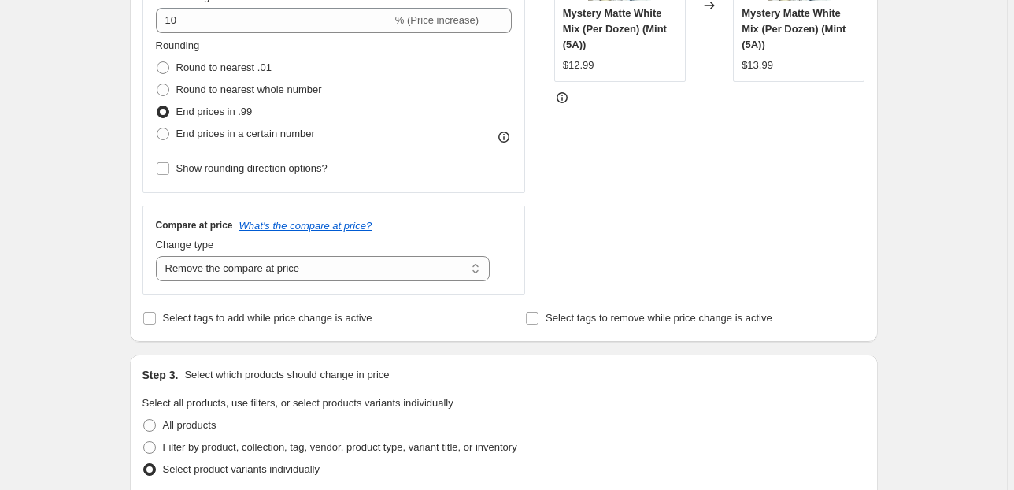
click at [605, 248] on div "STOREFRONT EXAMPLE Mystery Matte White Mix (Per Dozen) (Mint (5A)) $12.99 Chang…" at bounding box center [709, 102] width 311 height 386
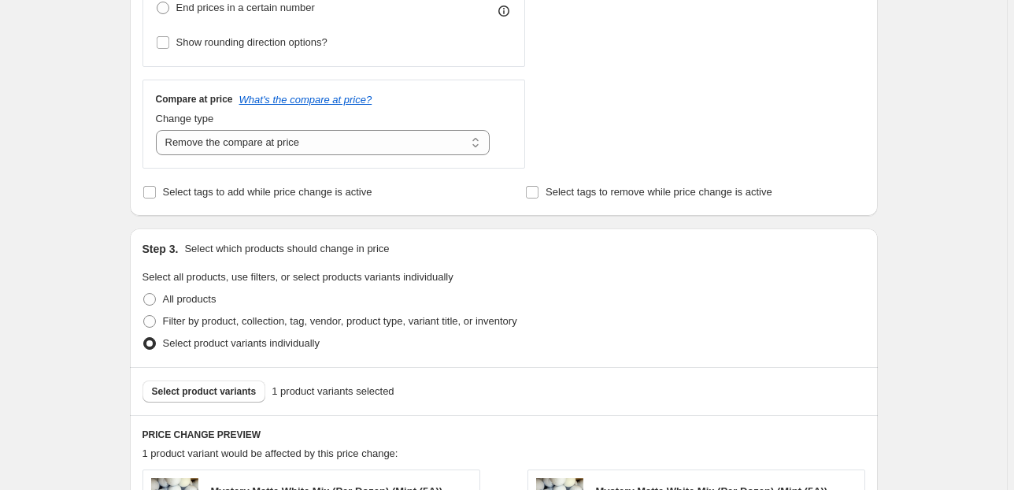
scroll to position [444, 0]
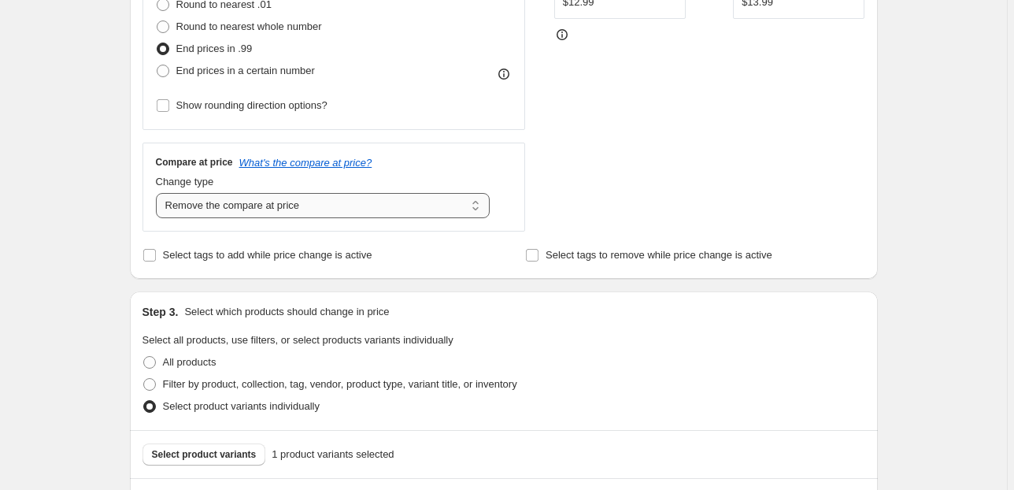
click at [465, 214] on select "Change the compare at price to the current price (sale) Change the compare at p…" at bounding box center [323, 205] width 335 height 25
click at [605, 216] on div "STOREFRONT EXAMPLE Mystery Matte White Mix (Per Dozen) (Mint (5A)) $12.99 Chang…" at bounding box center [709, 39] width 311 height 386
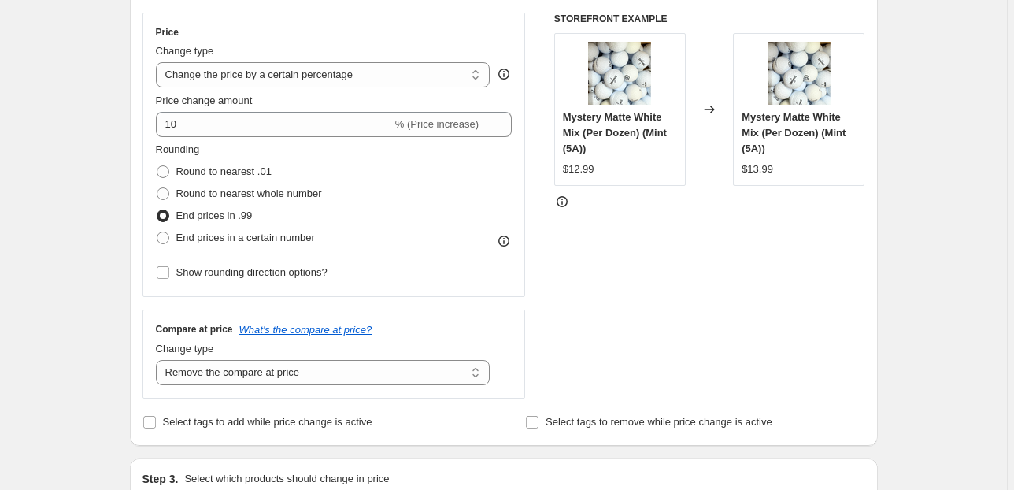
scroll to position [255, 0]
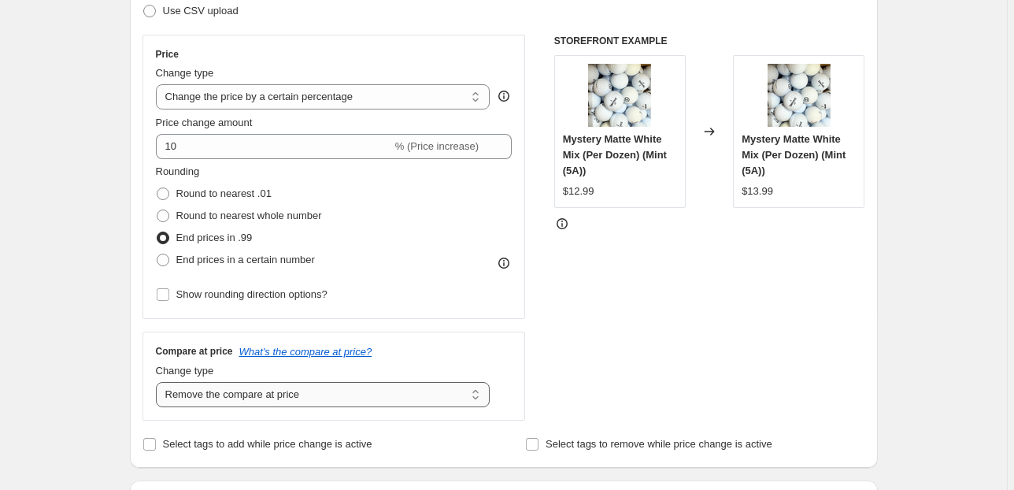
click at [394, 387] on select "Change the compare at price to the current price (sale) Change the compare at p…" at bounding box center [323, 394] width 335 height 25
click at [158, 382] on select "Change the compare at price to the current price (sale) Change the compare at p…" at bounding box center [323, 394] width 335 height 25
click at [410, 389] on select "Change the compare at price to the current price (sale) Change the compare at p…" at bounding box center [323, 394] width 335 height 25
click at [158, 382] on select "Change the compare at price to the current price (sale) Change the compare at p…" at bounding box center [323, 394] width 335 height 25
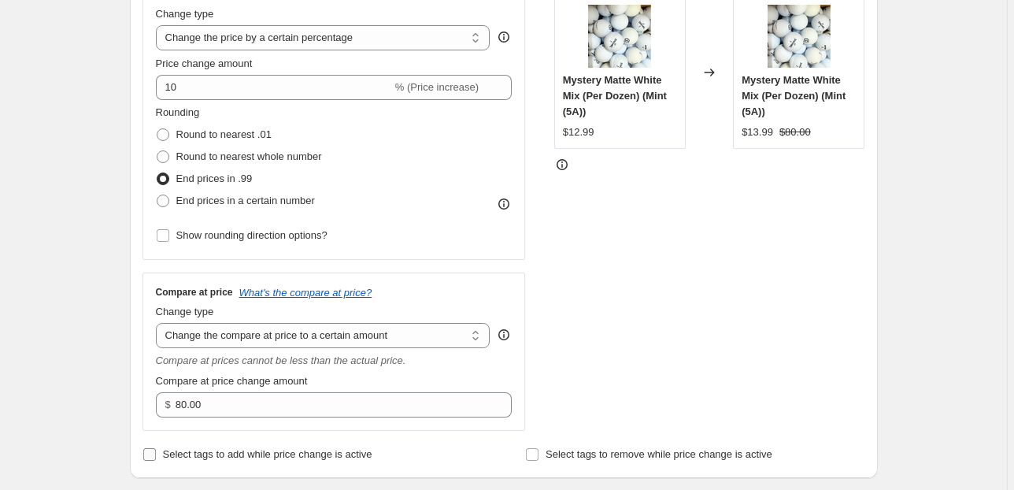
scroll to position [381, 0]
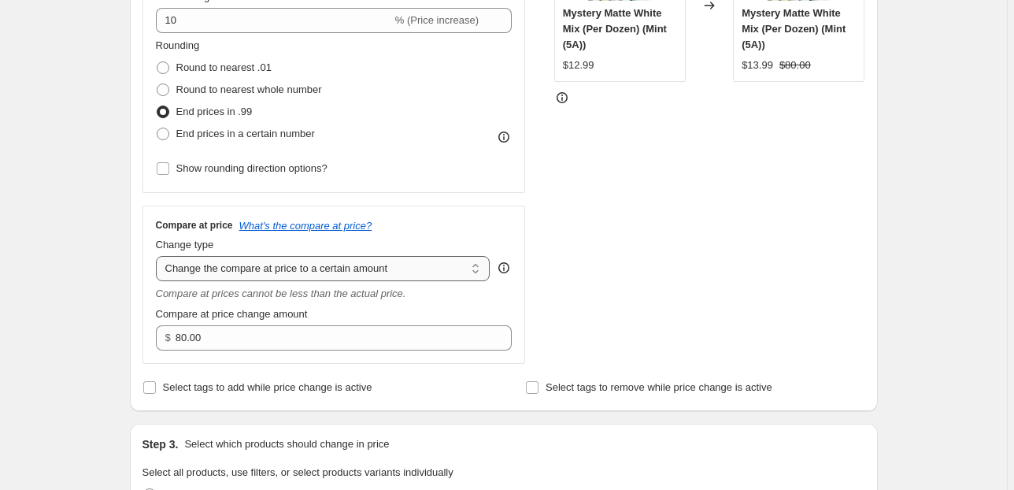
click at [280, 271] on select "Change the compare at price to the current price (sale) Change the compare at p…" at bounding box center [323, 268] width 335 height 25
click at [696, 334] on div "STOREFRONT EXAMPLE Mystery Matte White Mix (Per Dozen) (Mint (5A)) $12.99 Chang…" at bounding box center [709, 136] width 311 height 455
click at [375, 271] on select "Change the compare at price to the current price (sale) Change the compare at p…" at bounding box center [323, 268] width 335 height 25
select select "percentage"
click at [158, 256] on select "Change the compare at price to the current price (sale) Change the compare at p…" at bounding box center [323, 268] width 335 height 25
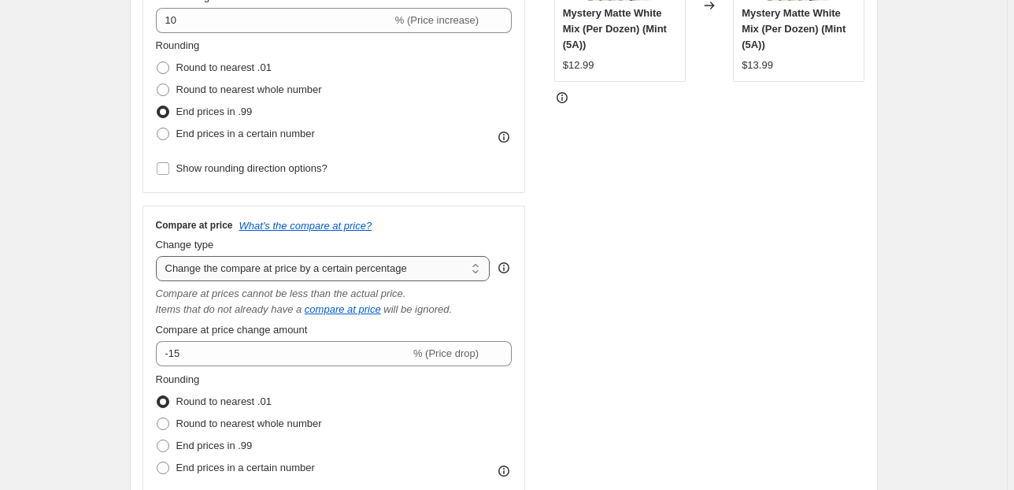
click at [388, 268] on select "Change the compare at price to the current price (sale) Change the compare at p…" at bounding box center [323, 268] width 335 height 25
drag, startPoint x: 694, startPoint y: 327, endPoint x: 550, endPoint y: 405, distance: 163.1
click at [690, 331] on div "STOREFRONT EXAMPLE Mystery Matte White Mix (Per Dozen) (Mint (5A)) $12.99 Chang…" at bounding box center [709, 218] width 311 height 618
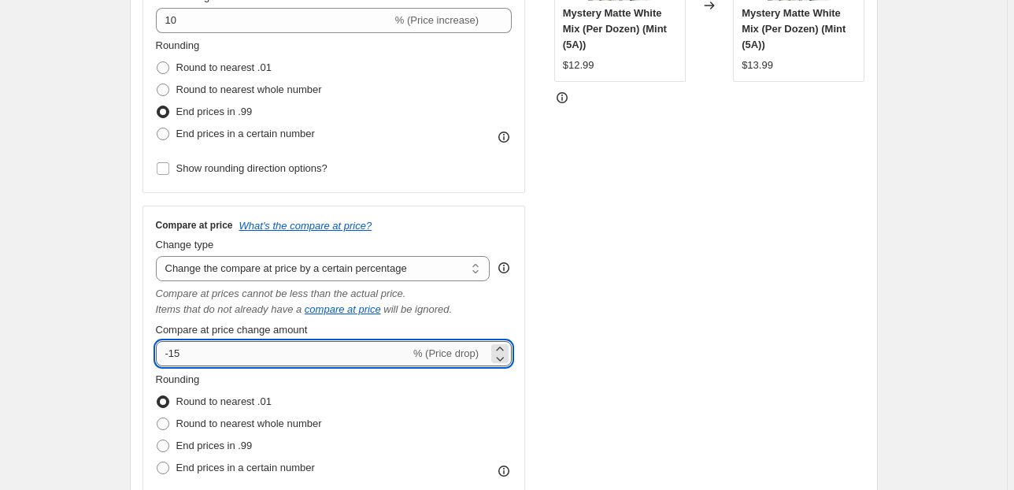
drag, startPoint x: 220, startPoint y: 360, endPoint x: 162, endPoint y: 345, distance: 60.1
click at [162, 345] on input "-15" at bounding box center [283, 353] width 254 height 25
click at [528, 305] on div "Price Change type Change the price to a certain amount Change the price by a ce…" at bounding box center [503, 218] width 723 height 618
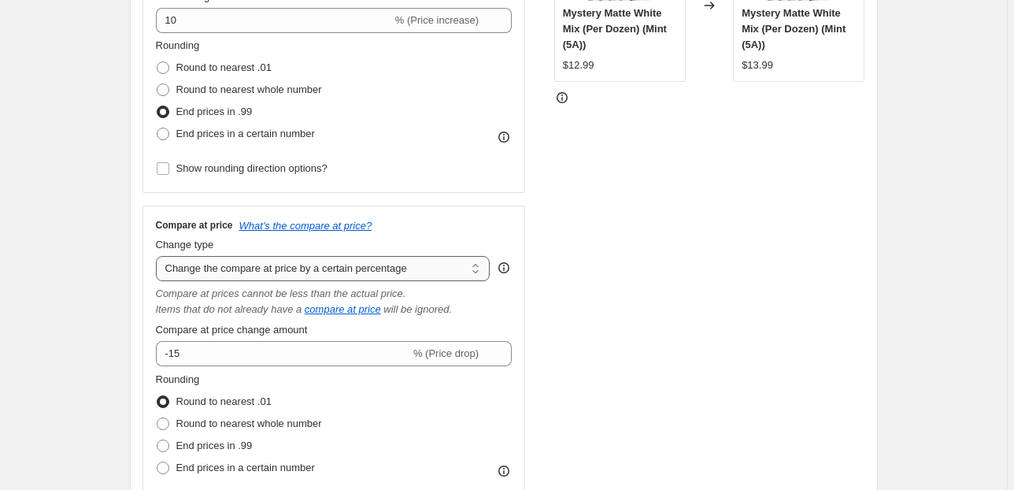
click at [453, 271] on select "Change the compare at price to the current price (sale) Change the compare at p…" at bounding box center [323, 268] width 335 height 25
click at [158, 256] on select "Change the compare at price to the current price (sale) Change the compare at p…" at bounding box center [323, 268] width 335 height 25
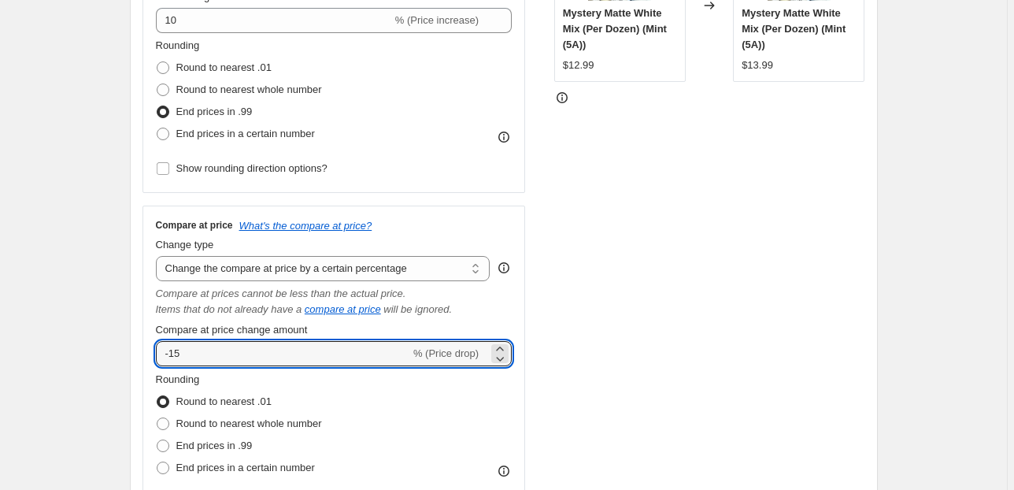
drag, startPoint x: 304, startPoint y: 342, endPoint x: 154, endPoint y: 346, distance: 149.6
click at [154, 346] on div "Compare at price What's the compare at price? Change type Change the compare at…" at bounding box center [333, 365] width 383 height 321
type input "10"
drag, startPoint x: 675, startPoint y: 379, endPoint x: 258, endPoint y: 448, distance: 422.0
click at [668, 381] on div "STOREFRONT EXAMPLE Mystery Matte White Mix (Per Dozen) (Mint (5A)) $12.99 Chang…" at bounding box center [709, 218] width 311 height 618
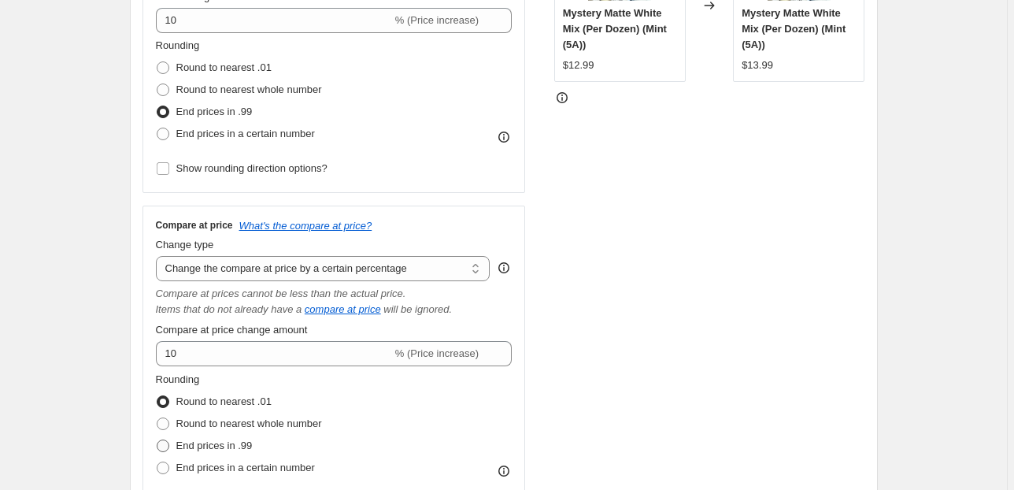
click at [168, 446] on span at bounding box center [163, 445] width 13 height 13
click at [157, 440] on input "End prices in .99" at bounding box center [157, 439] width 1 height 1
radio input "true"
click at [729, 327] on div "STOREFRONT EXAMPLE Mystery Matte White Mix (Per Dozen) (Mint (5A)) $12.99 Chang…" at bounding box center [709, 218] width 311 height 618
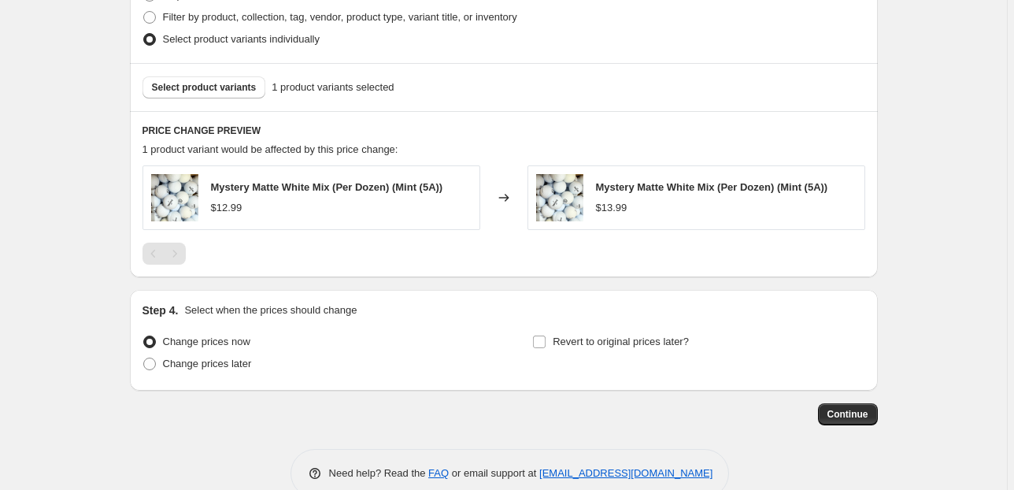
scroll to position [1074, 0]
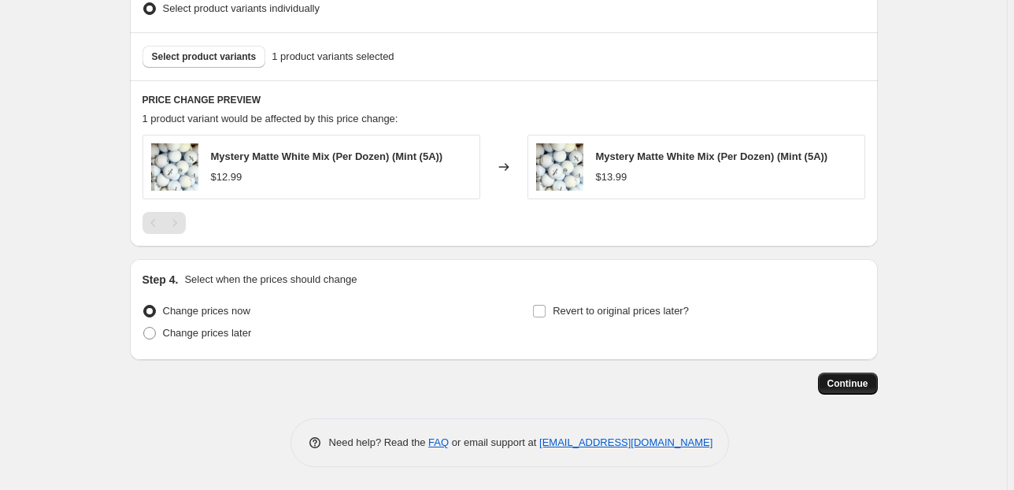
click at [829, 375] on button "Continue" at bounding box center [848, 383] width 60 height 22
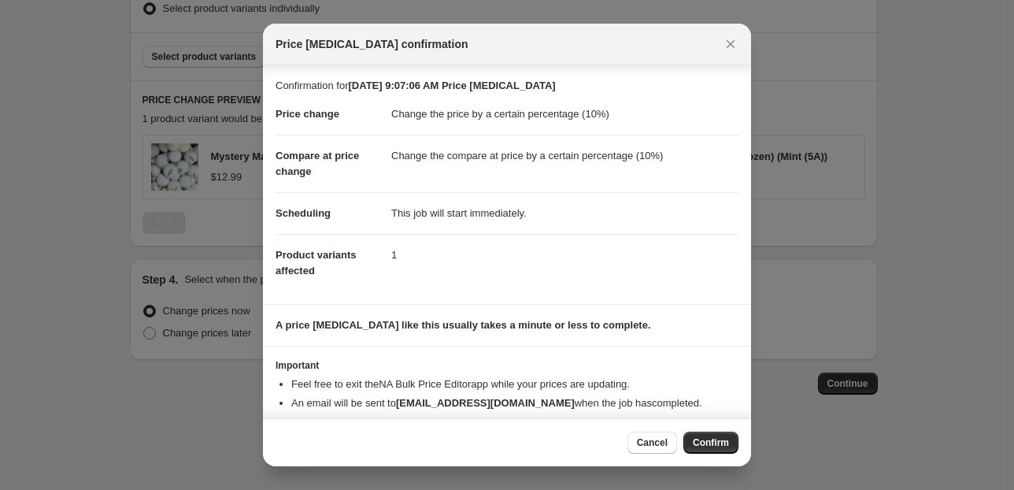
scroll to position [26, 0]
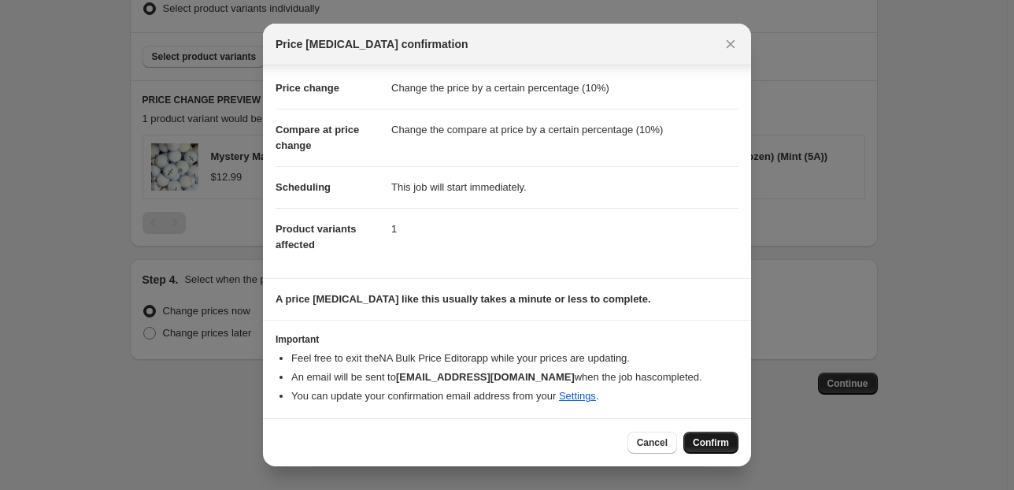
click at [698, 444] on span "Confirm" at bounding box center [711, 442] width 36 height 13
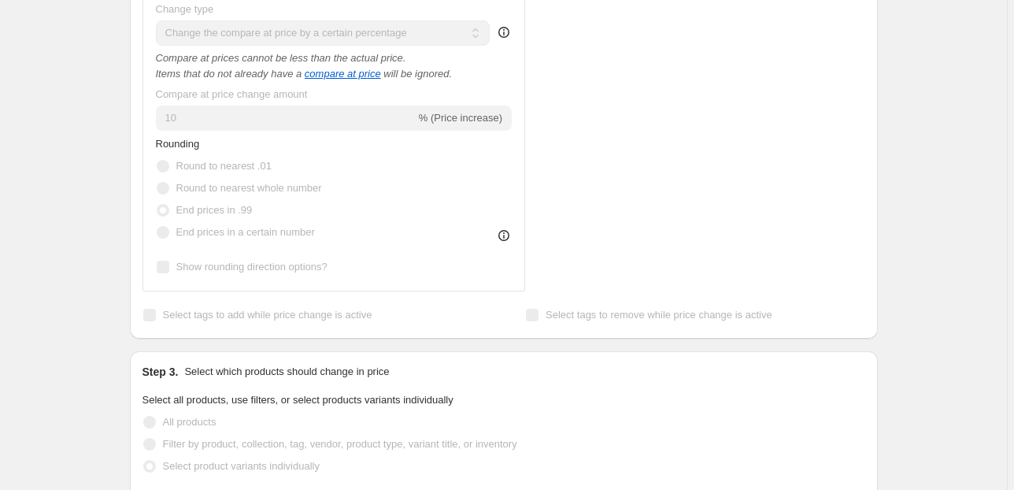
scroll to position [444, 0]
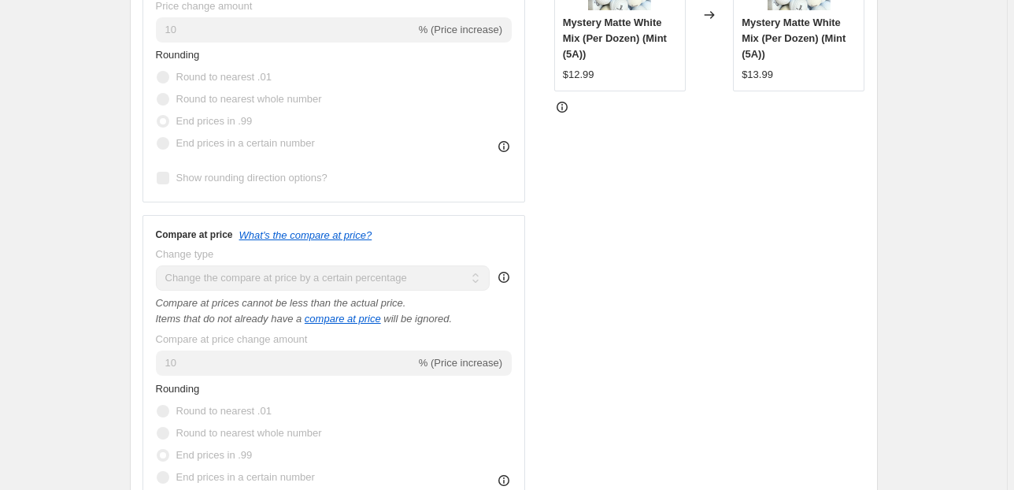
select select "percentage"
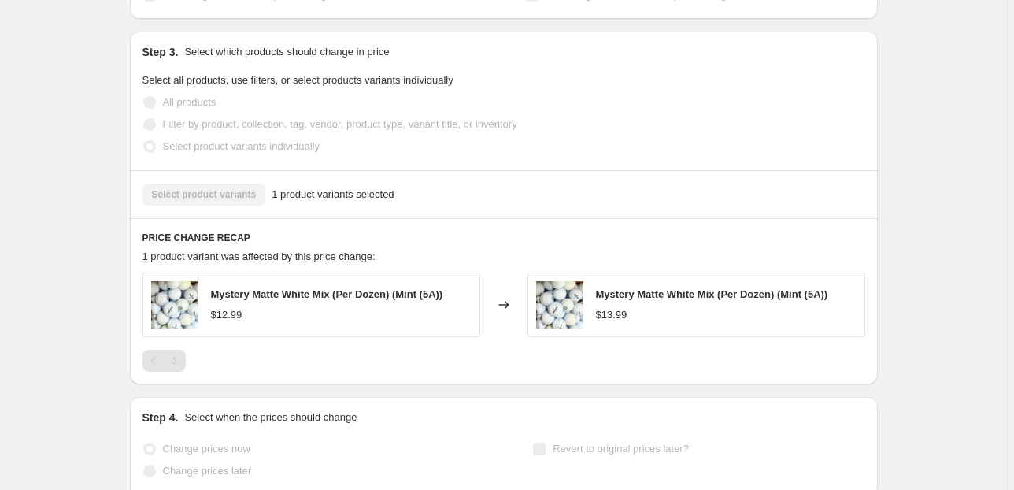
scroll to position [1189, 0]
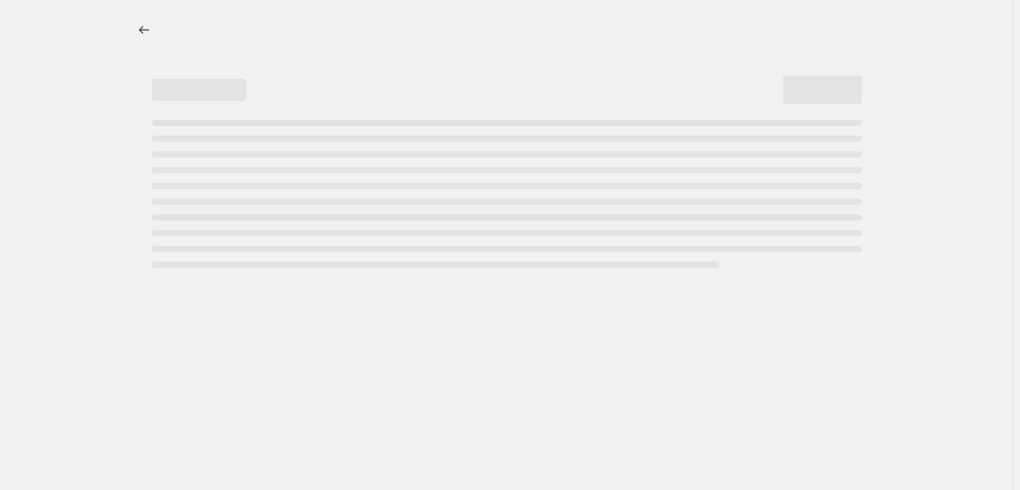
select select "percentage"
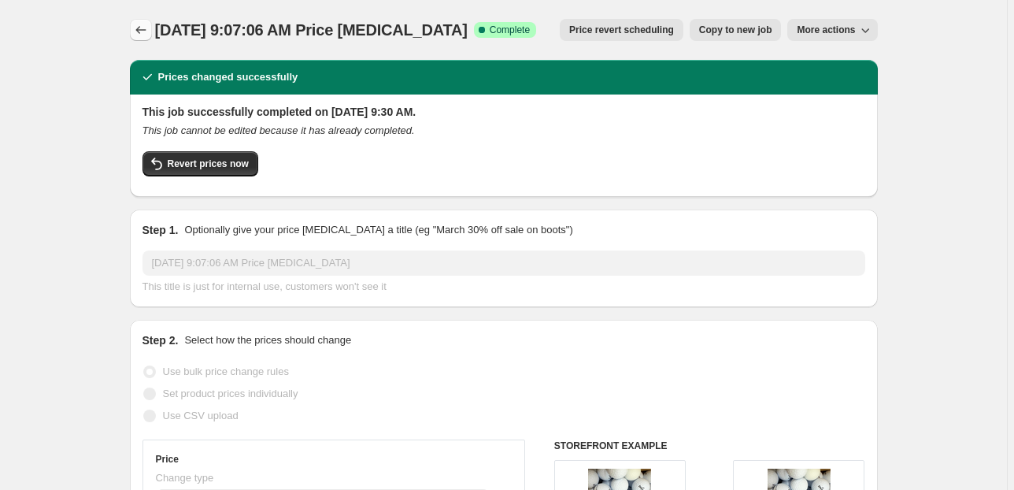
click at [144, 26] on icon "Price change jobs" at bounding box center [141, 30] width 16 height 16
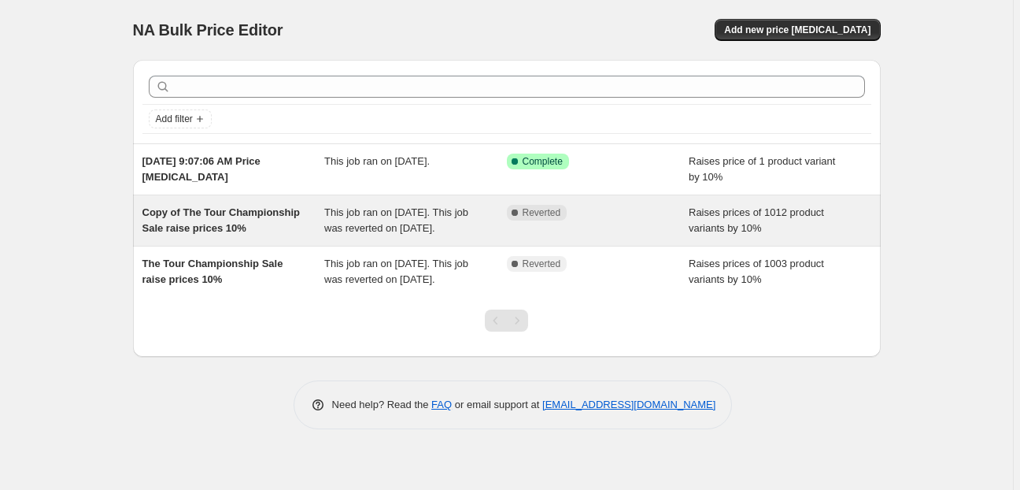
click at [387, 234] on span "This job ran on September 6, 2025. This job was reverted on September 6, 2025." at bounding box center [396, 220] width 144 height 28
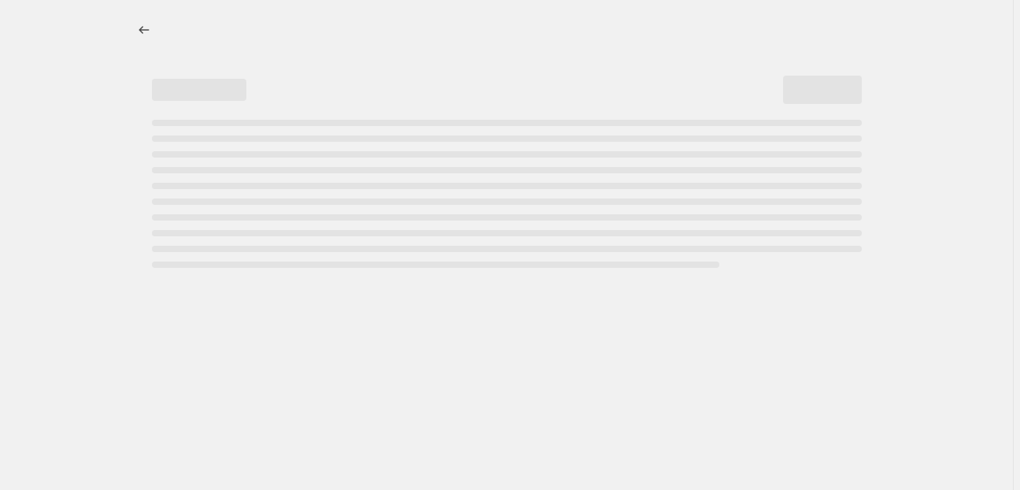
select select "percentage"
select select "collection"
select select "not_equal"
select select "collection"
select select "not_equal"
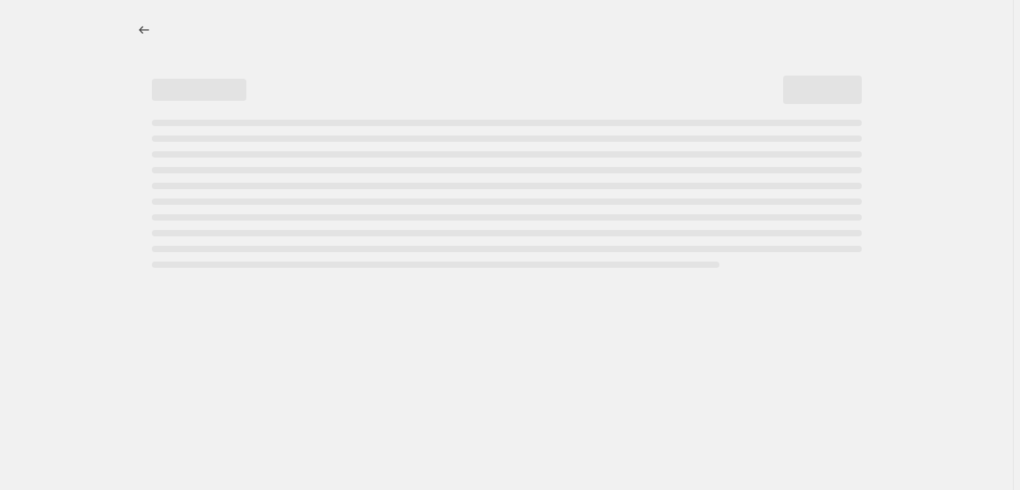
select select "collection"
select select "not_equal"
select select "collection"
select select "not_equal"
select select "collection"
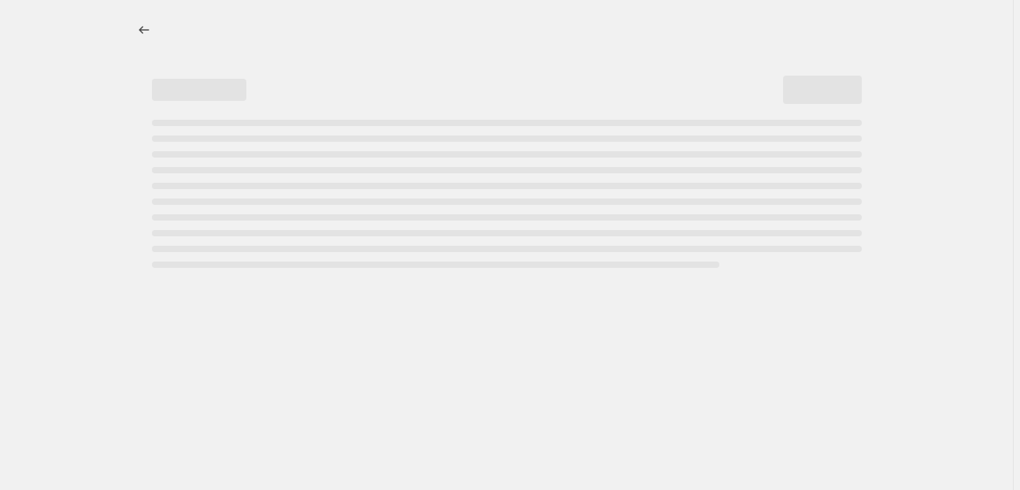
select select "not_equal"
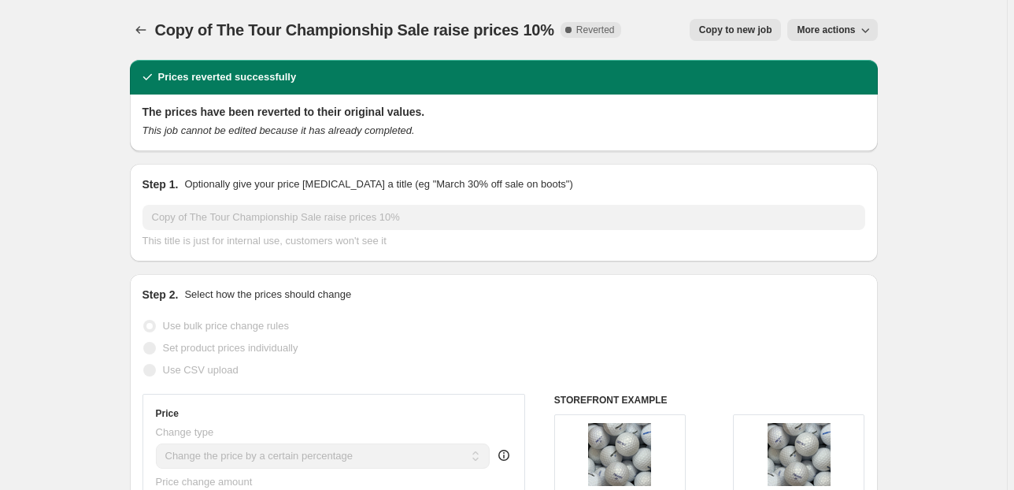
click at [711, 27] on span "Copy to new job" at bounding box center [735, 30] width 73 height 13
select select "percentage"
select select "collection"
select select "not_equal"
select select "collection"
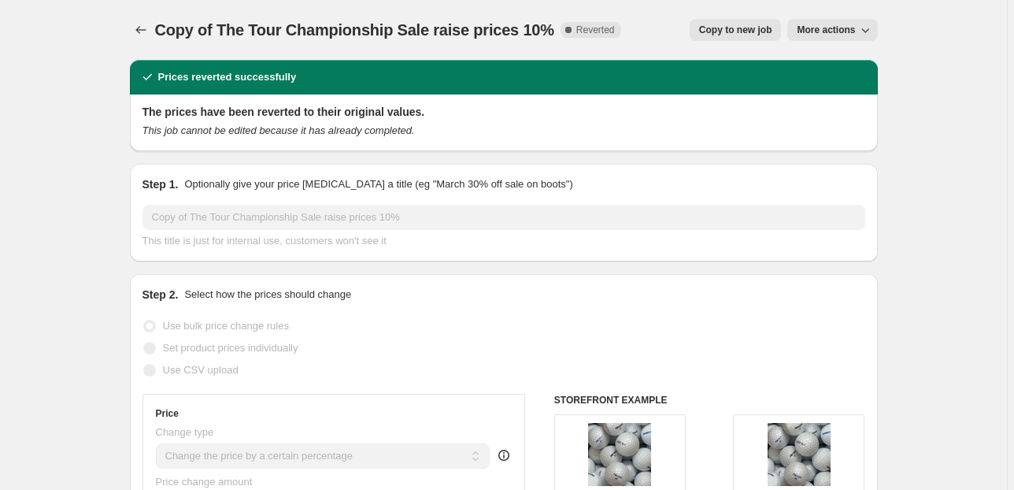
select select "not_equal"
select select "collection"
select select "not_equal"
select select "collection"
select select "not_equal"
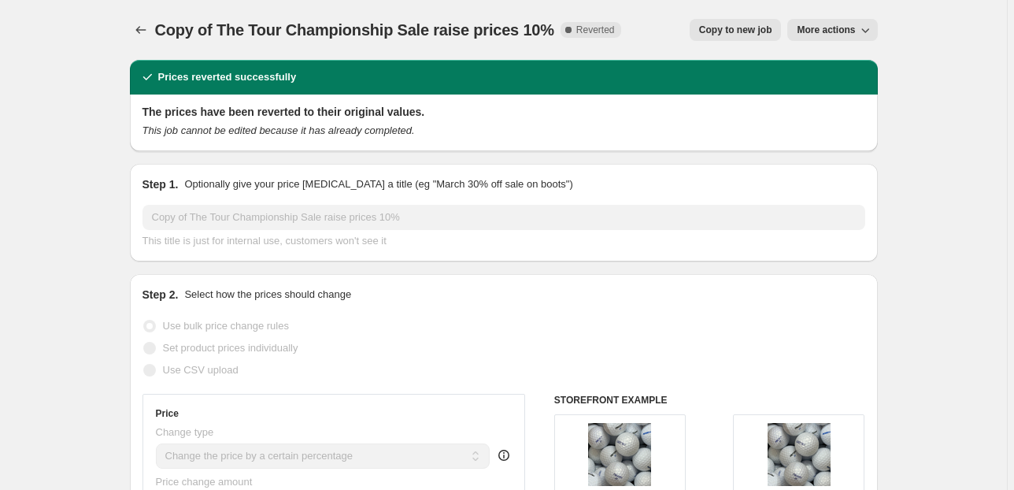
select select "collection"
select select "not_equal"
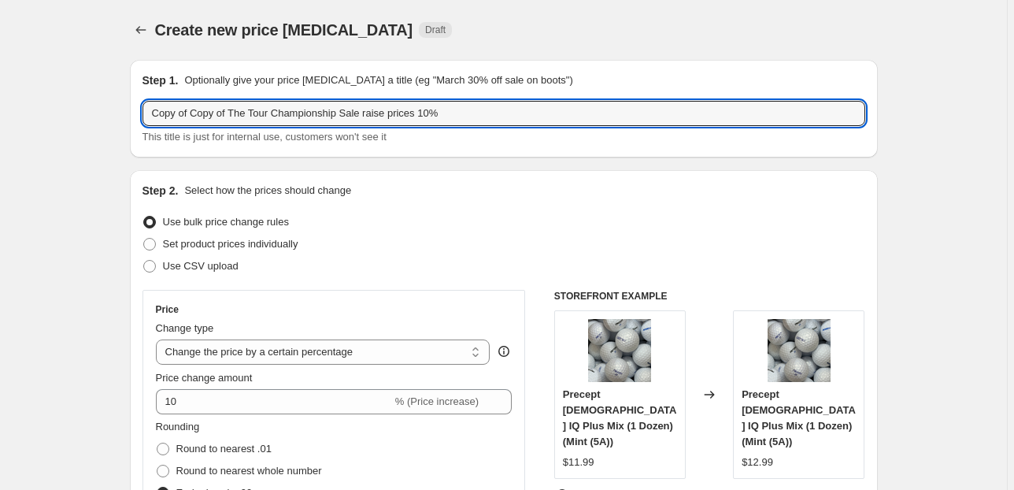
drag, startPoint x: 282, startPoint y: 116, endPoint x: 25, endPoint y: 114, distance: 256.6
type input "9/06/2025 10% Increase"
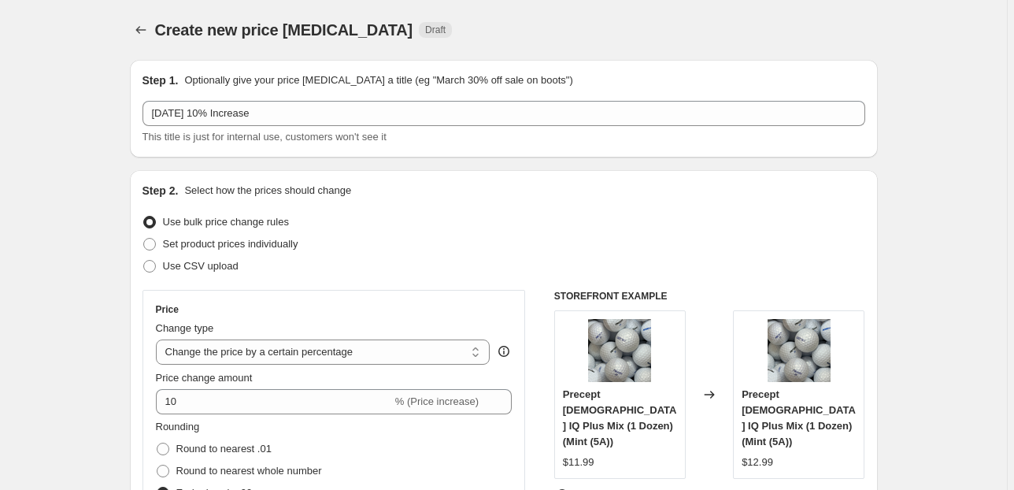
click at [323, 147] on div "Step 1. Optionally give your price change job a title (eg "March 30% off sale o…" at bounding box center [504, 109] width 748 height 98
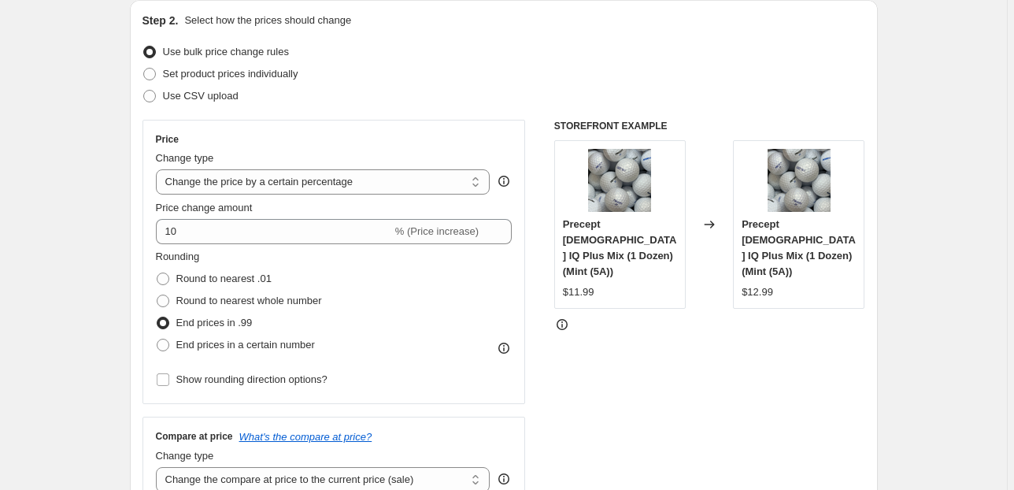
scroll to position [189, 0]
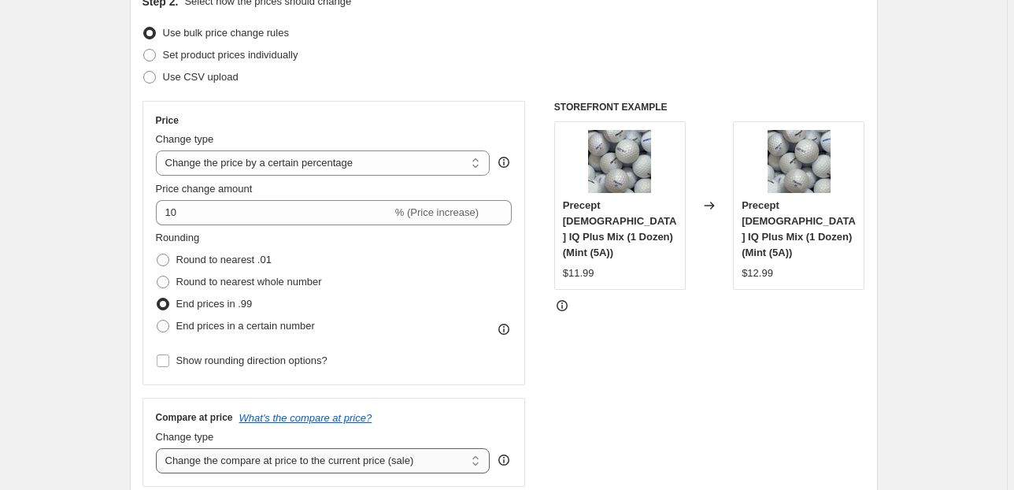
click at [298, 460] on select "Change the compare at price to the current price (sale) Change the compare at p…" at bounding box center [323, 460] width 335 height 25
select select "percentage"
click at [158, 448] on select "Change the compare at price to the current price (sale) Change the compare at p…" at bounding box center [323, 460] width 335 height 25
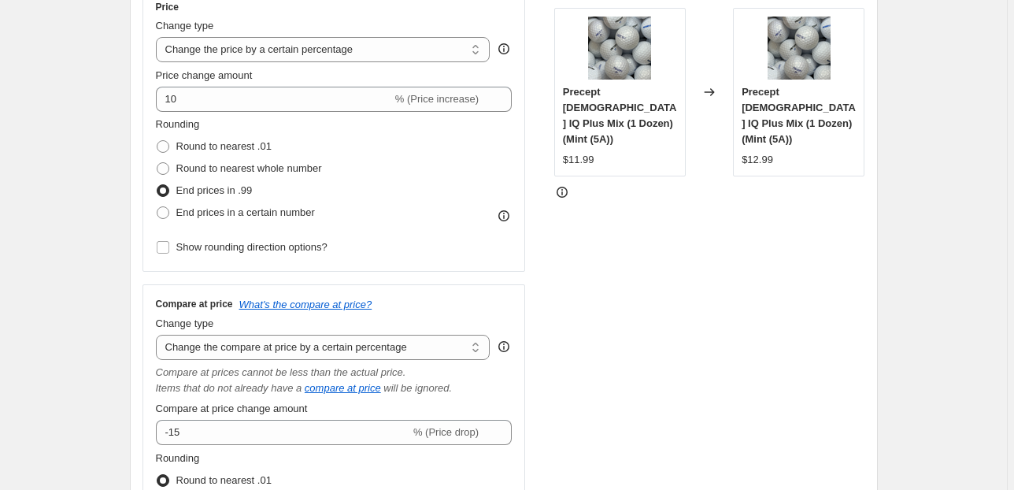
scroll to position [315, 0]
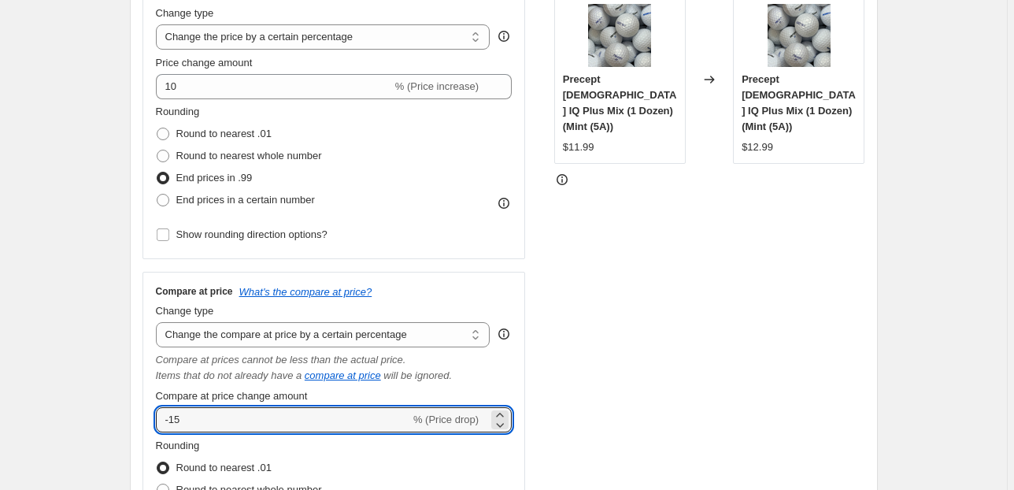
drag, startPoint x: 246, startPoint y: 419, endPoint x: 157, endPoint y: 416, distance: 89.8
click at [157, 416] on div "Compare at price What's the compare at price? Change type Change the compare at…" at bounding box center [333, 432] width 383 height 321
type input "10"
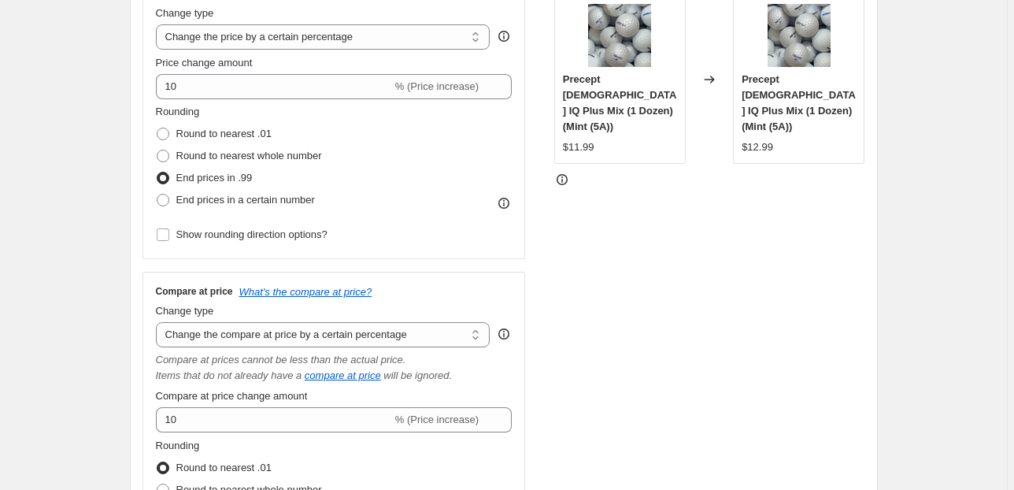
click at [184, 395] on span "Compare at price change amount" at bounding box center [232, 396] width 152 height 12
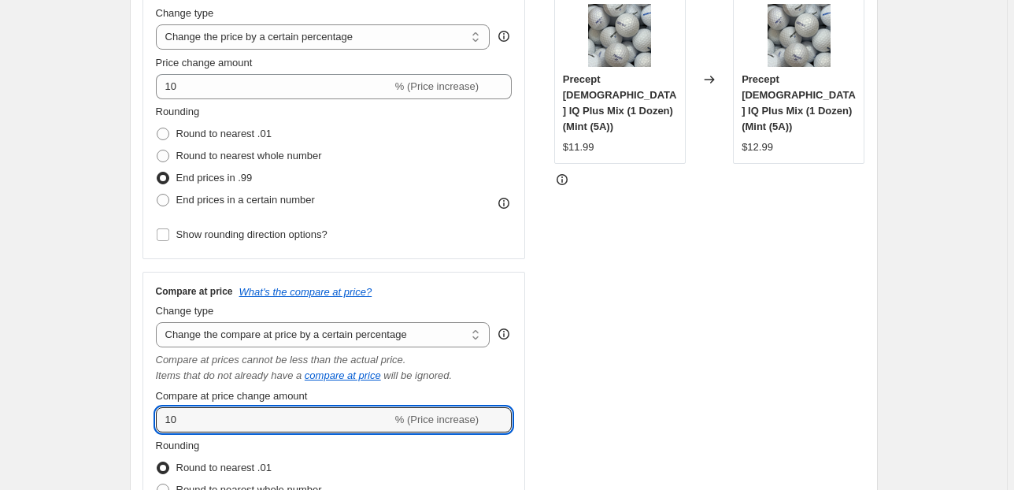
click at [184, 407] on input "10" at bounding box center [274, 419] width 236 height 25
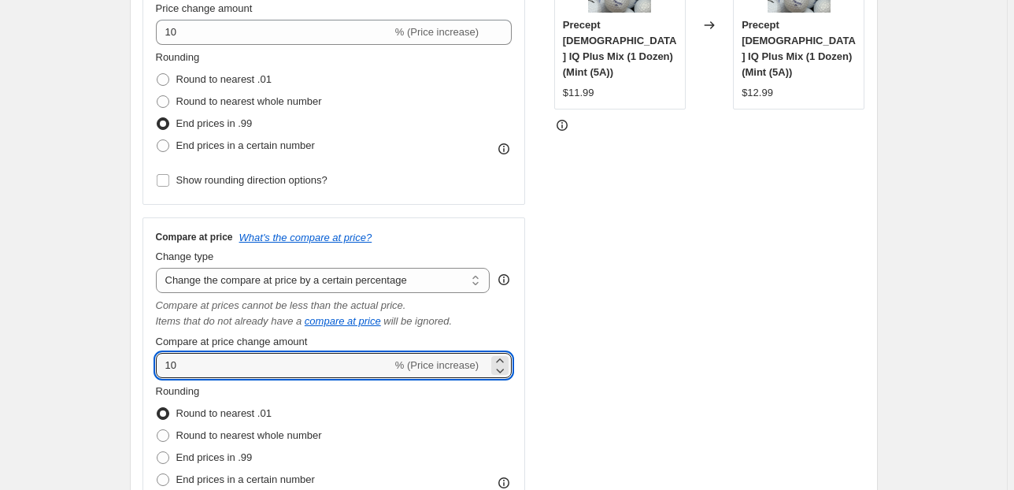
scroll to position [441, 0]
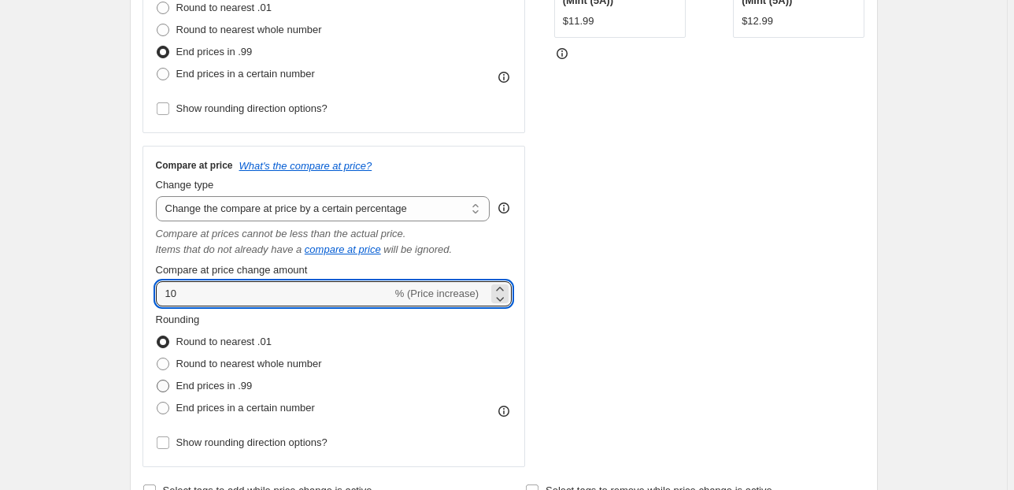
click at [224, 387] on span "End prices in .99" at bounding box center [214, 385] width 76 height 12
click at [157, 380] on input "End prices in .99" at bounding box center [157, 379] width 1 height 1
radio input "true"
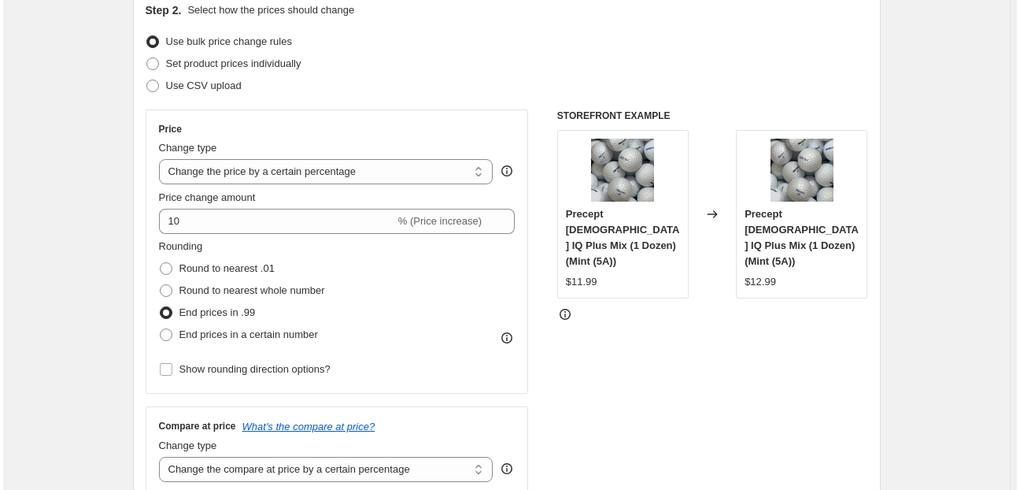
scroll to position [0, 0]
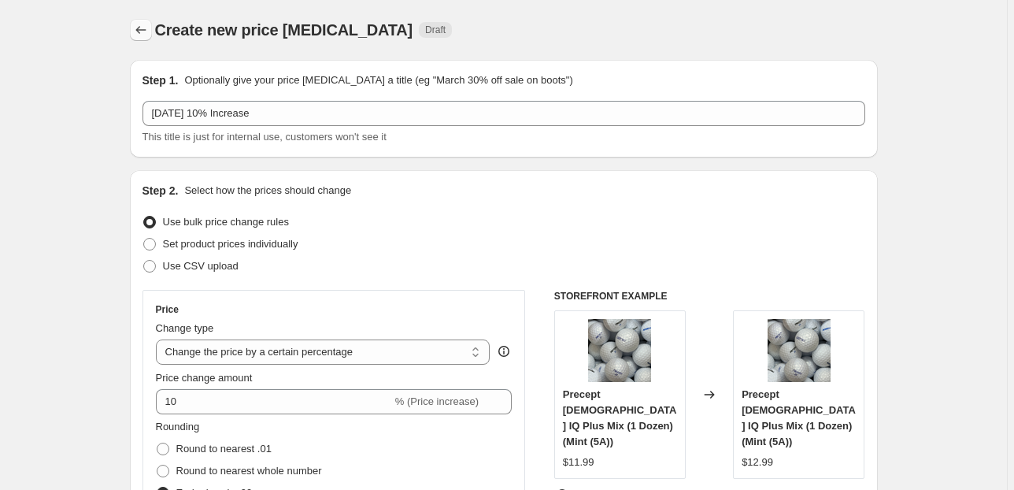
click at [143, 28] on icon "Price change jobs" at bounding box center [141, 30] width 16 height 16
